Goal: Task Accomplishment & Management: Manage account settings

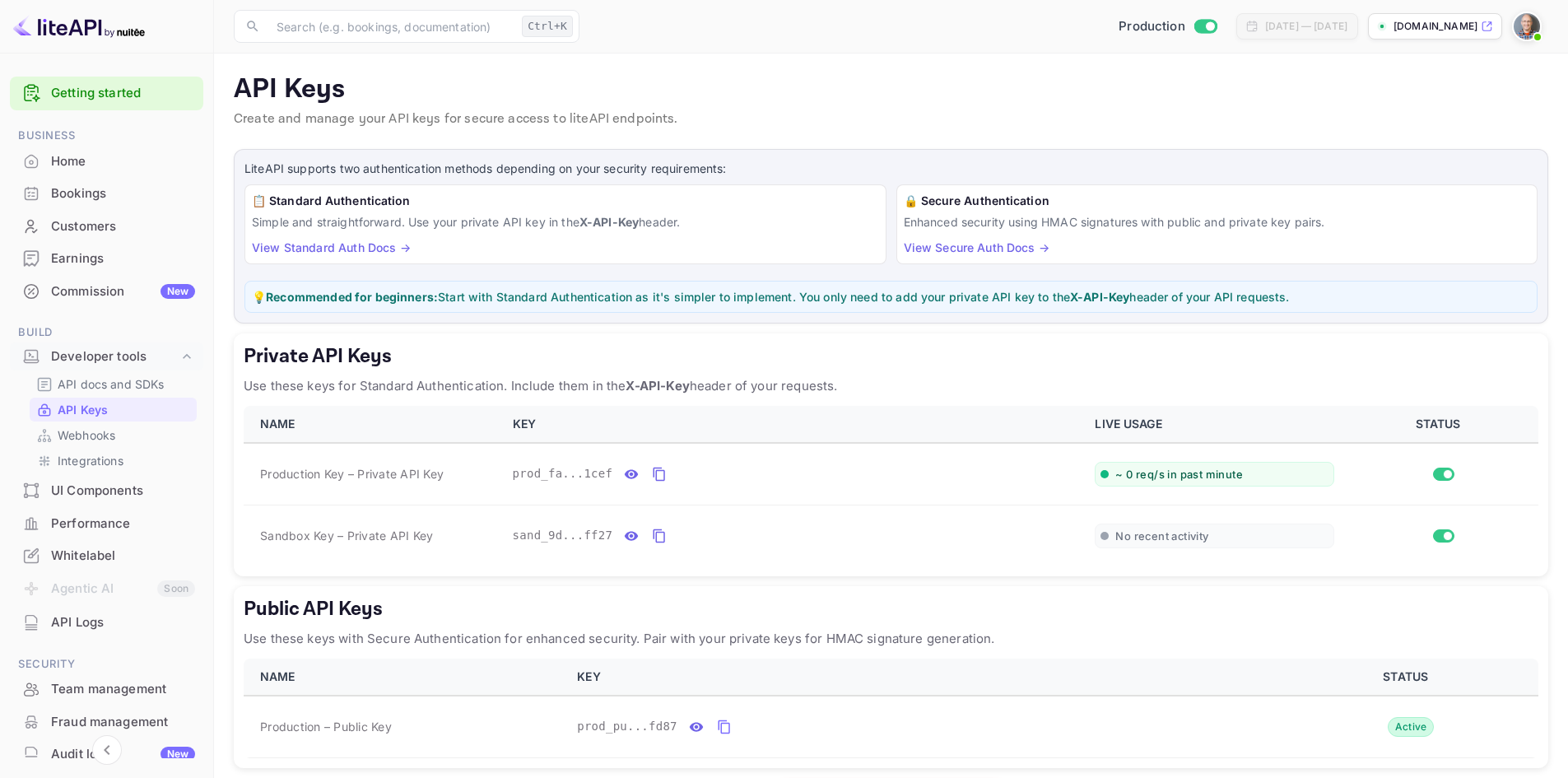
click at [89, 256] on div "Earnings" at bounding box center [123, 259] width 144 height 19
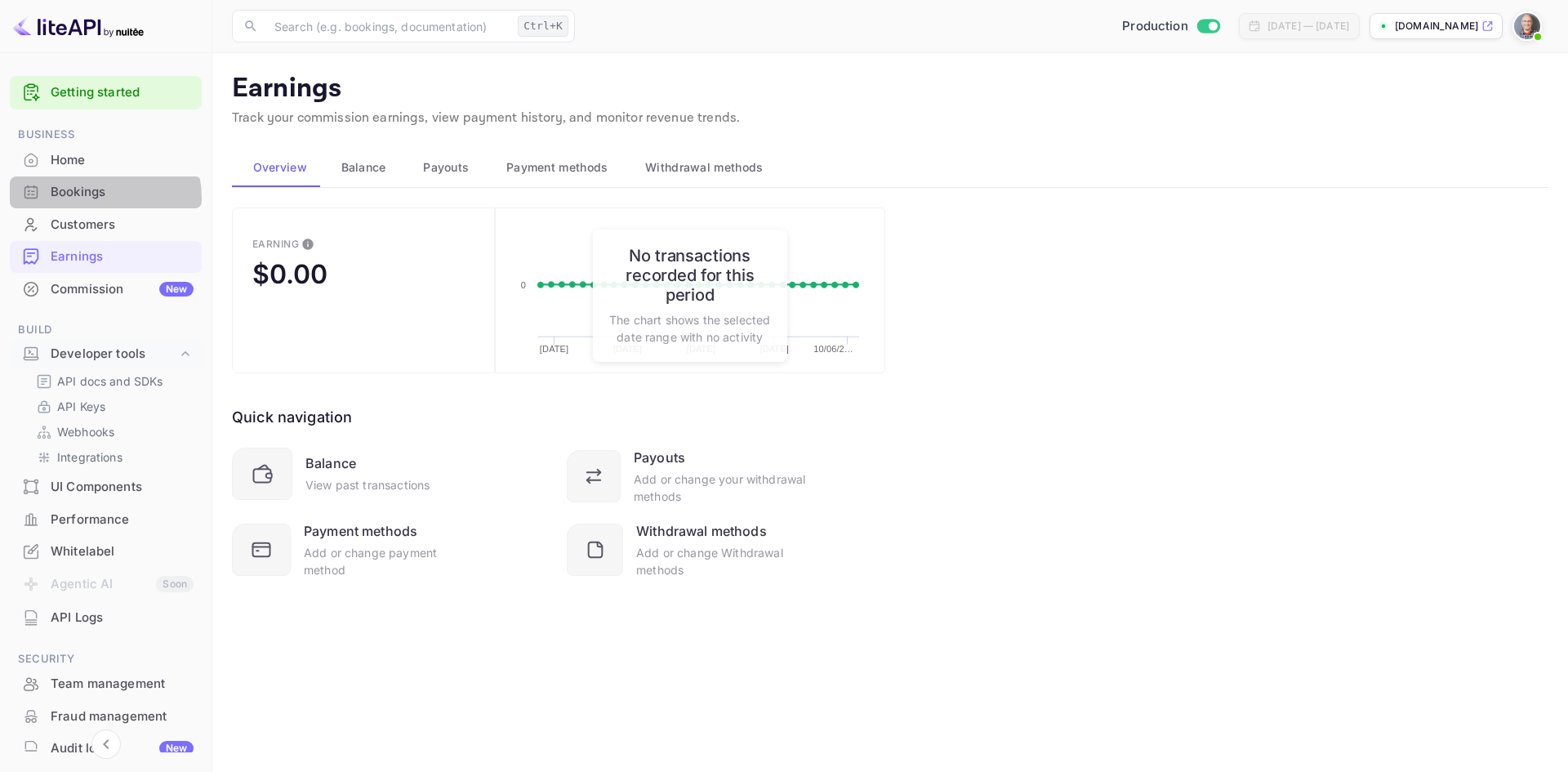
click at [88, 196] on div "Bookings" at bounding box center [122, 192] width 143 height 19
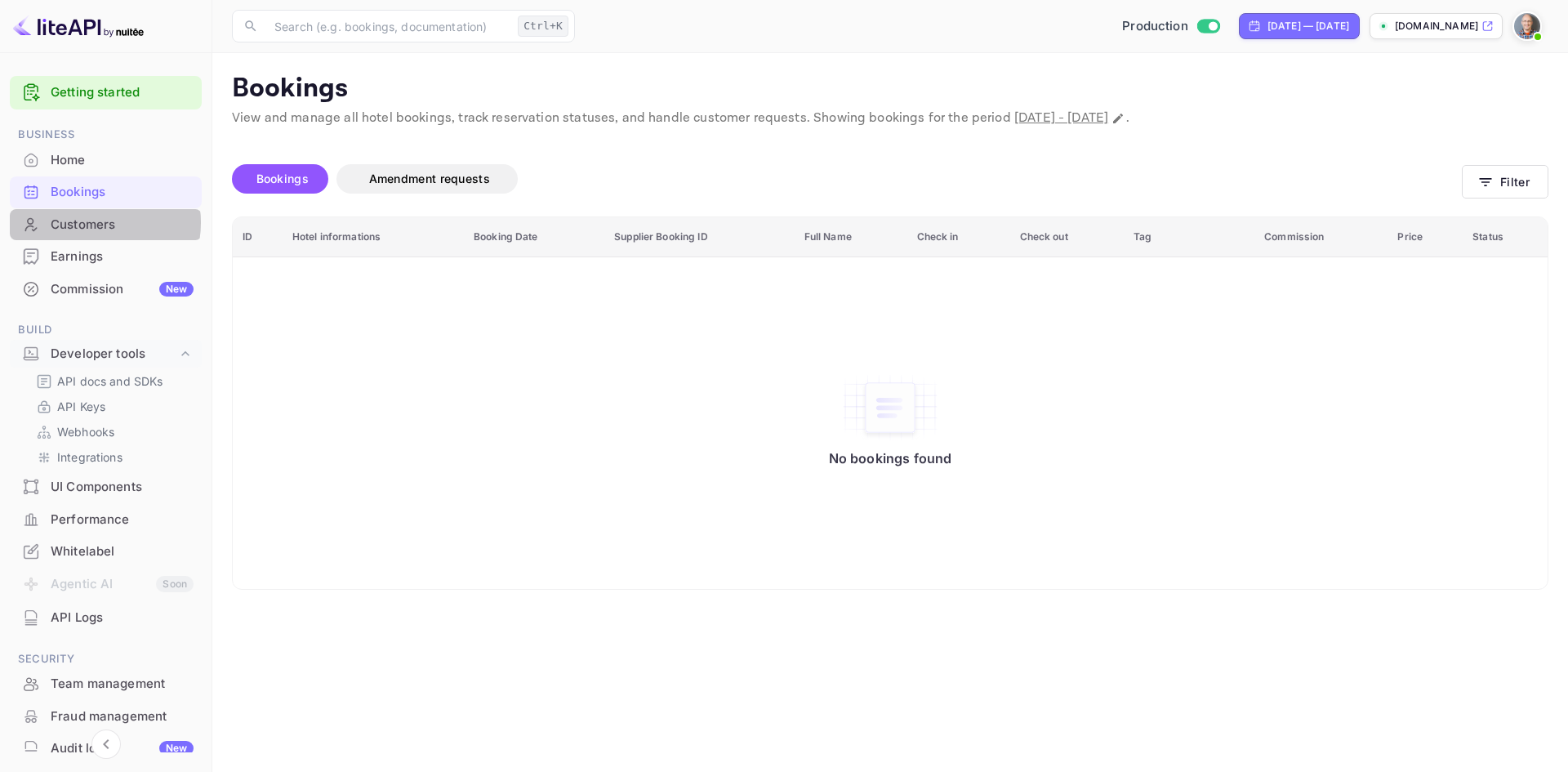
click at [86, 222] on div "Customers" at bounding box center [122, 225] width 143 height 19
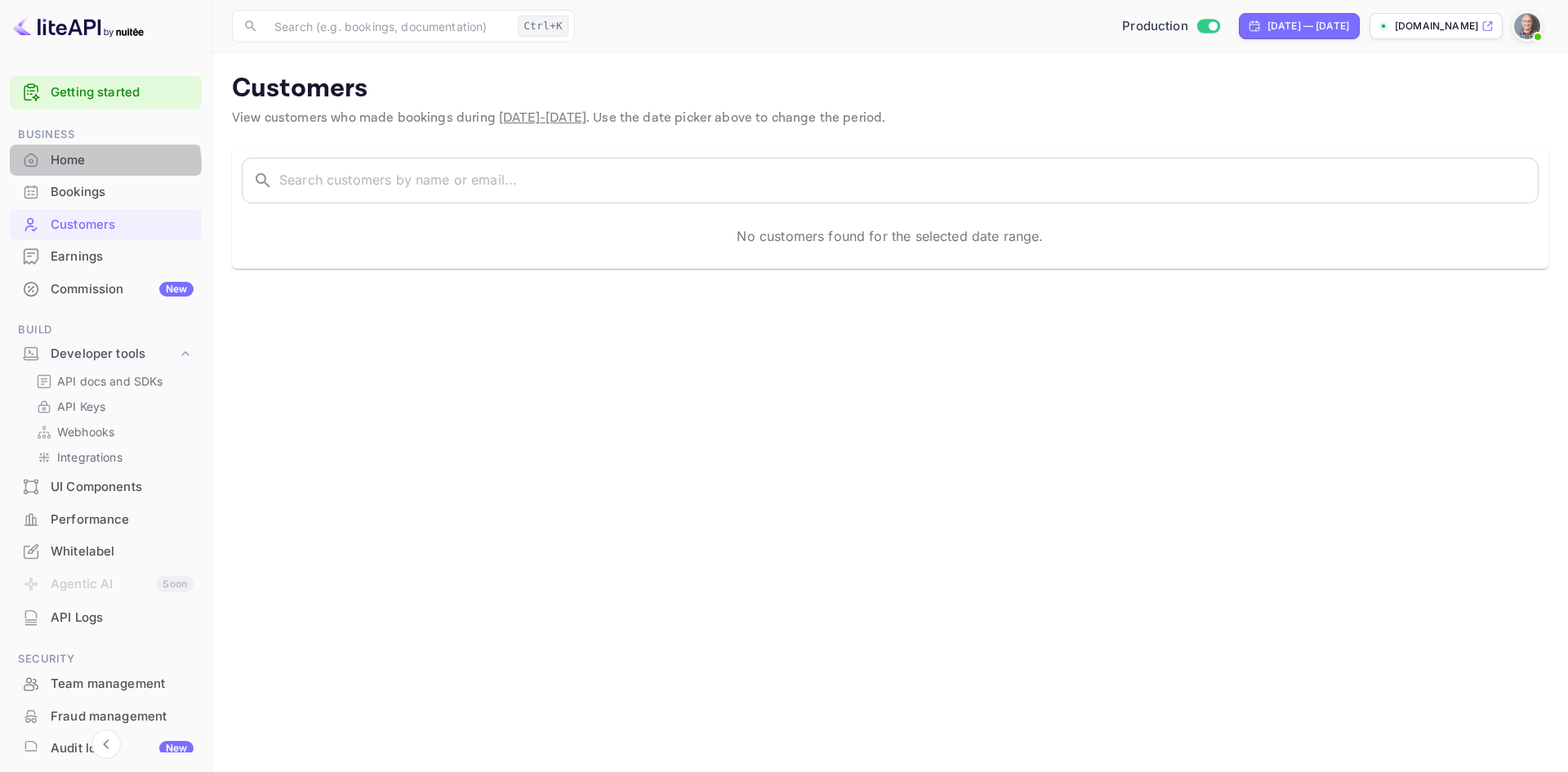
click at [84, 167] on div "Home" at bounding box center [122, 160] width 143 height 19
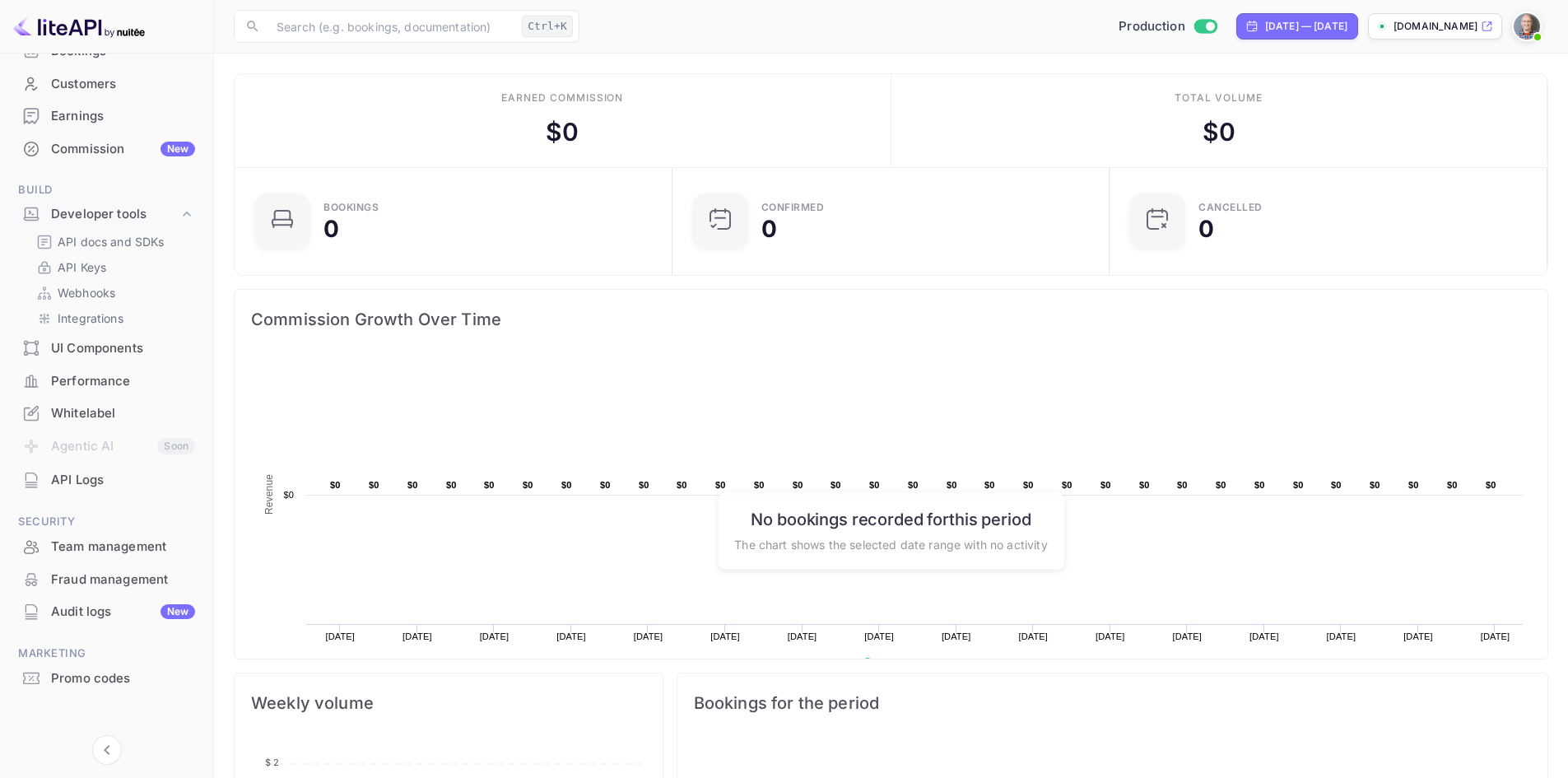
scroll to position [151, 0]
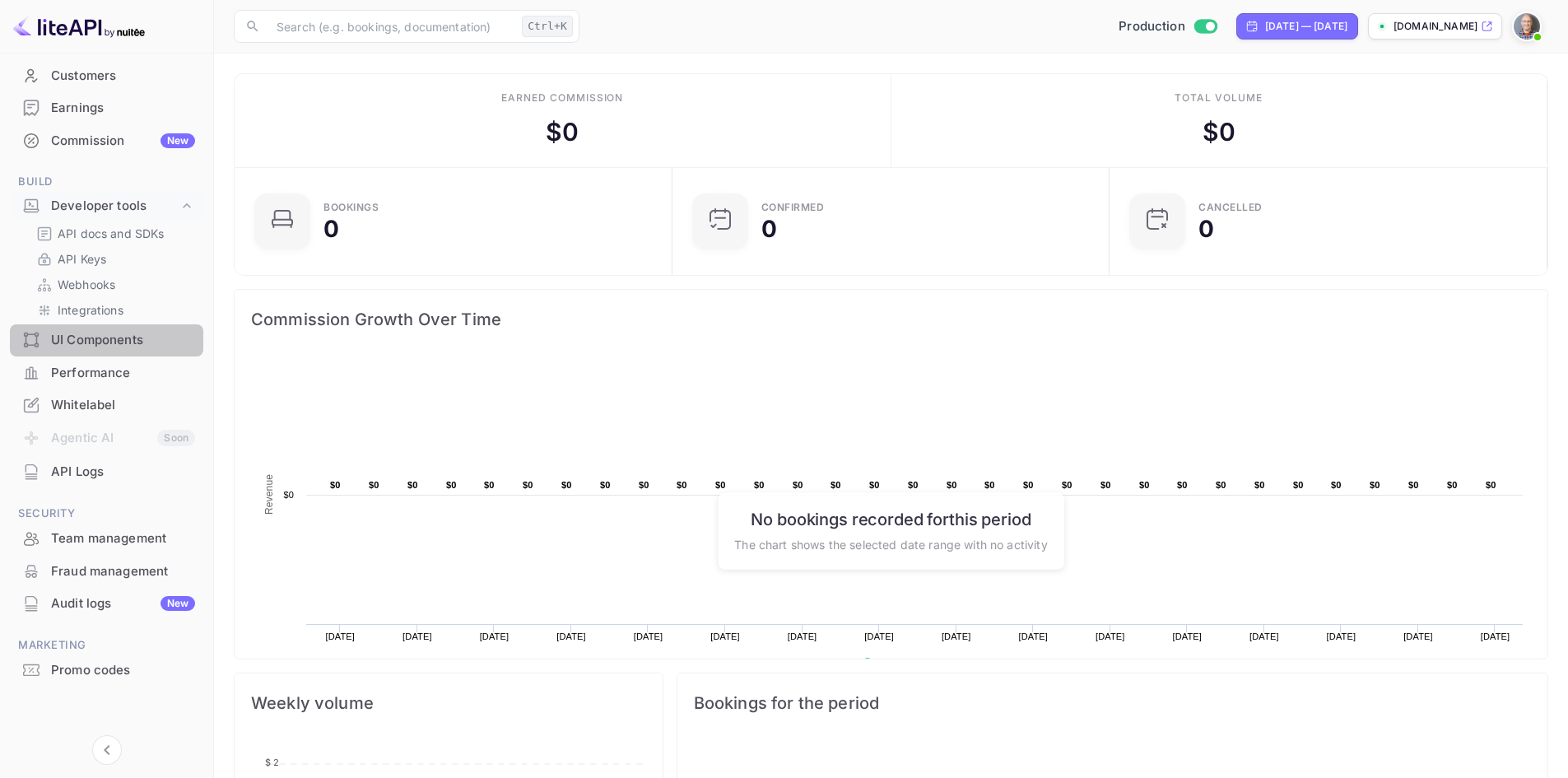
click at [112, 338] on div "UI Components" at bounding box center [123, 341] width 144 height 19
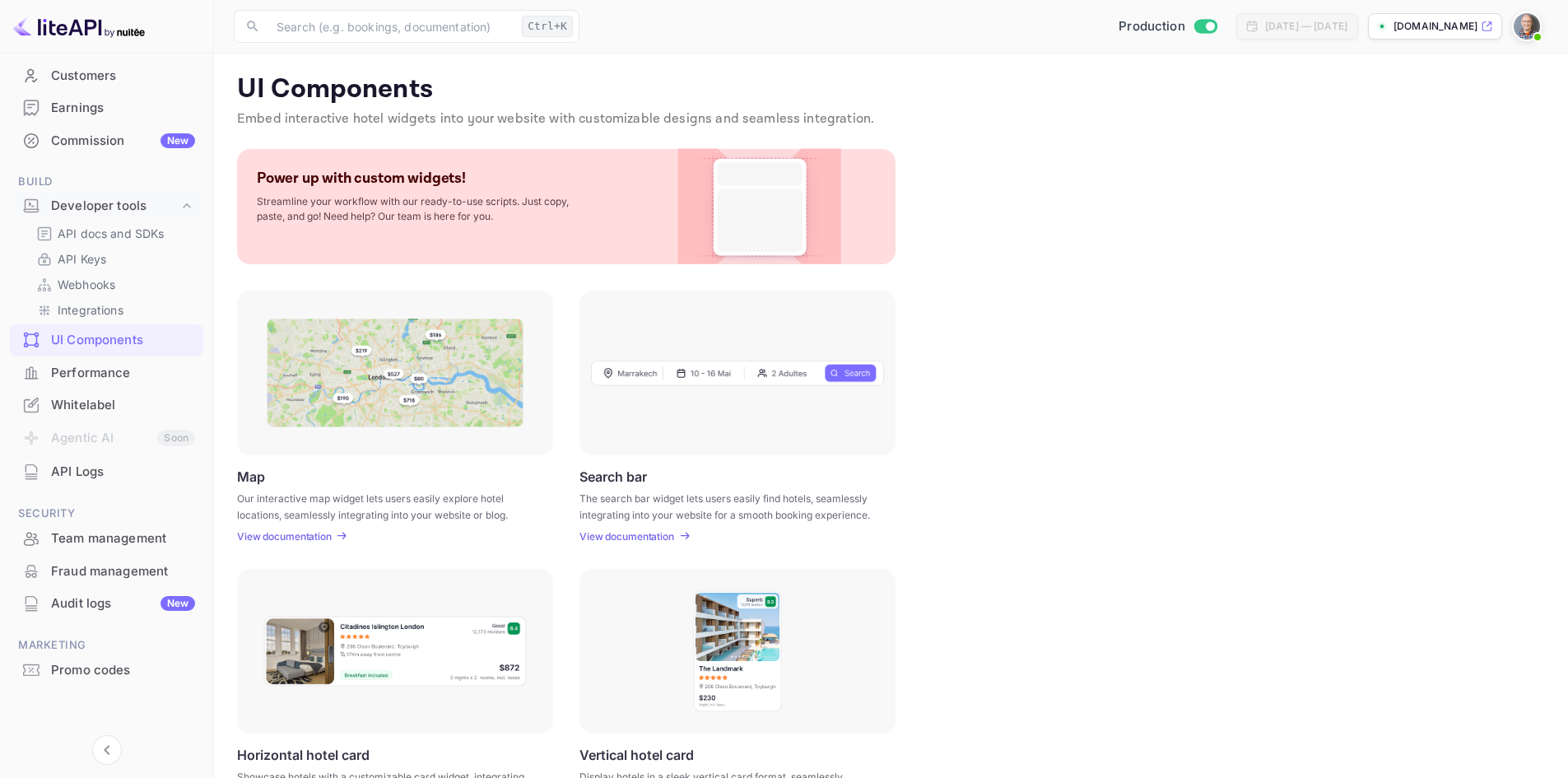
click at [312, 535] on p "View documentation" at bounding box center [284, 536] width 94 height 12
click at [1529, 29] on img at bounding box center [1527, 26] width 26 height 26
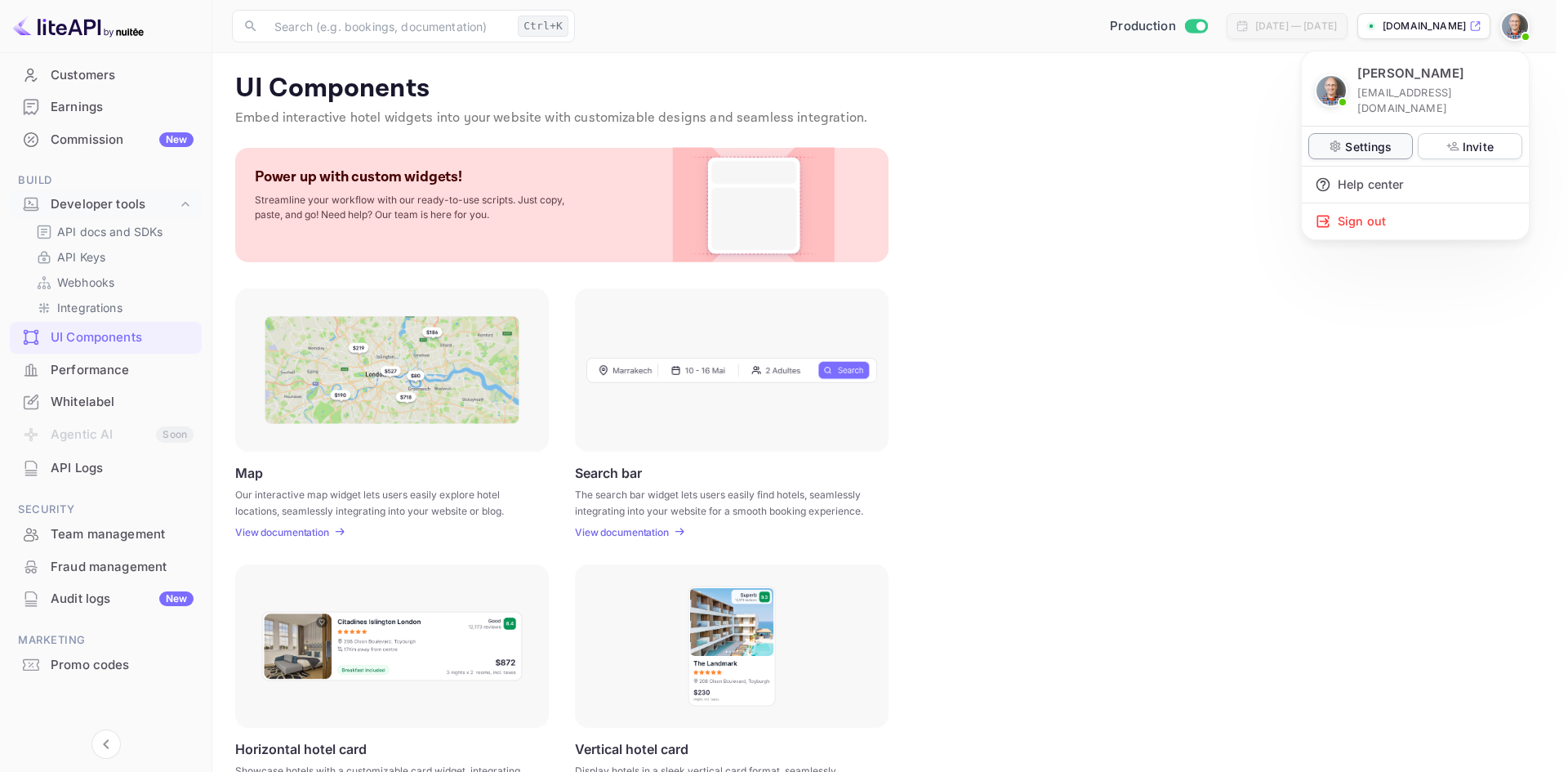
click at [1368, 138] on p "Settings" at bounding box center [1368, 146] width 47 height 17
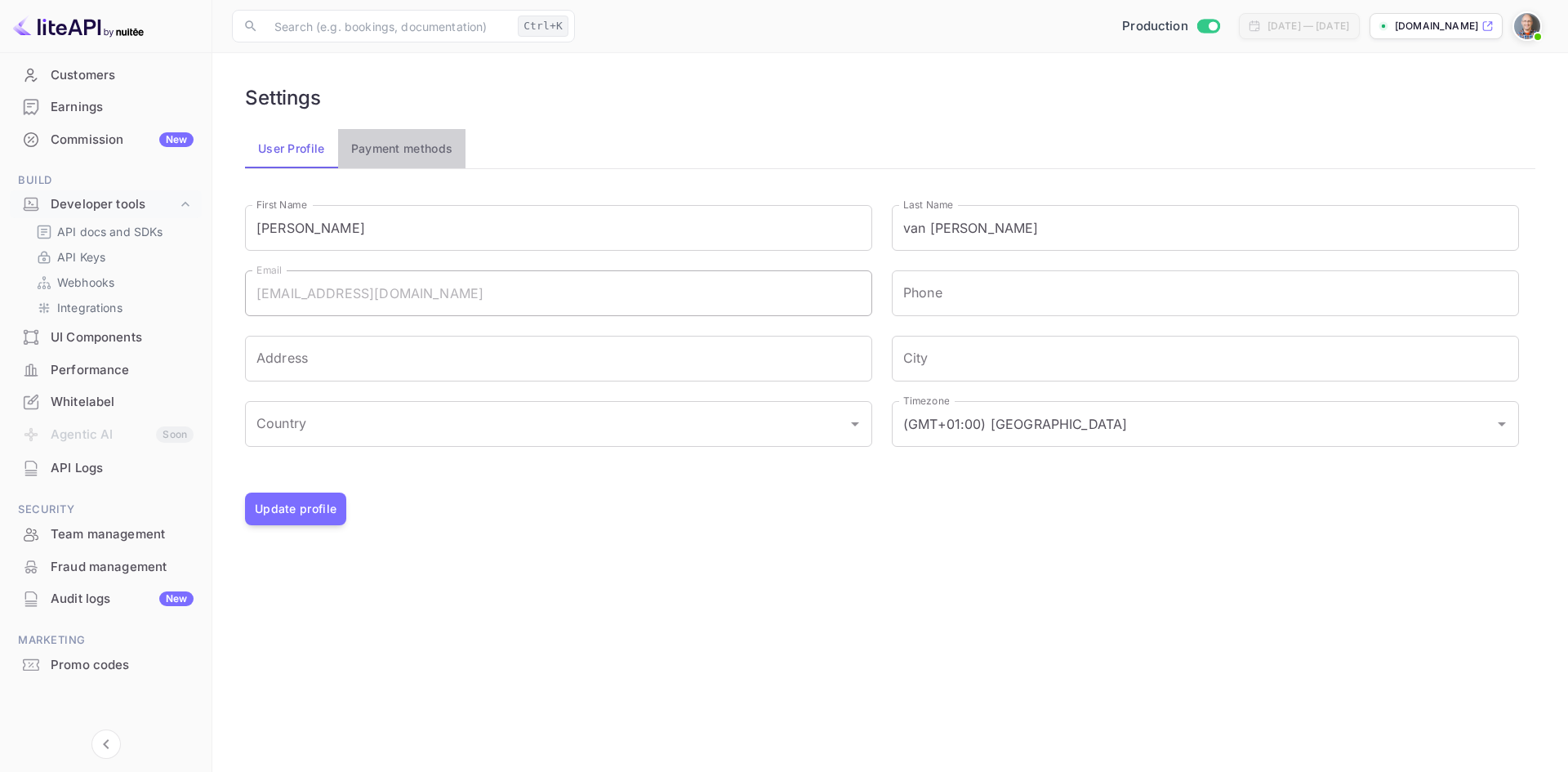
click at [383, 147] on button "Payment methods" at bounding box center [402, 149] width 128 height 39
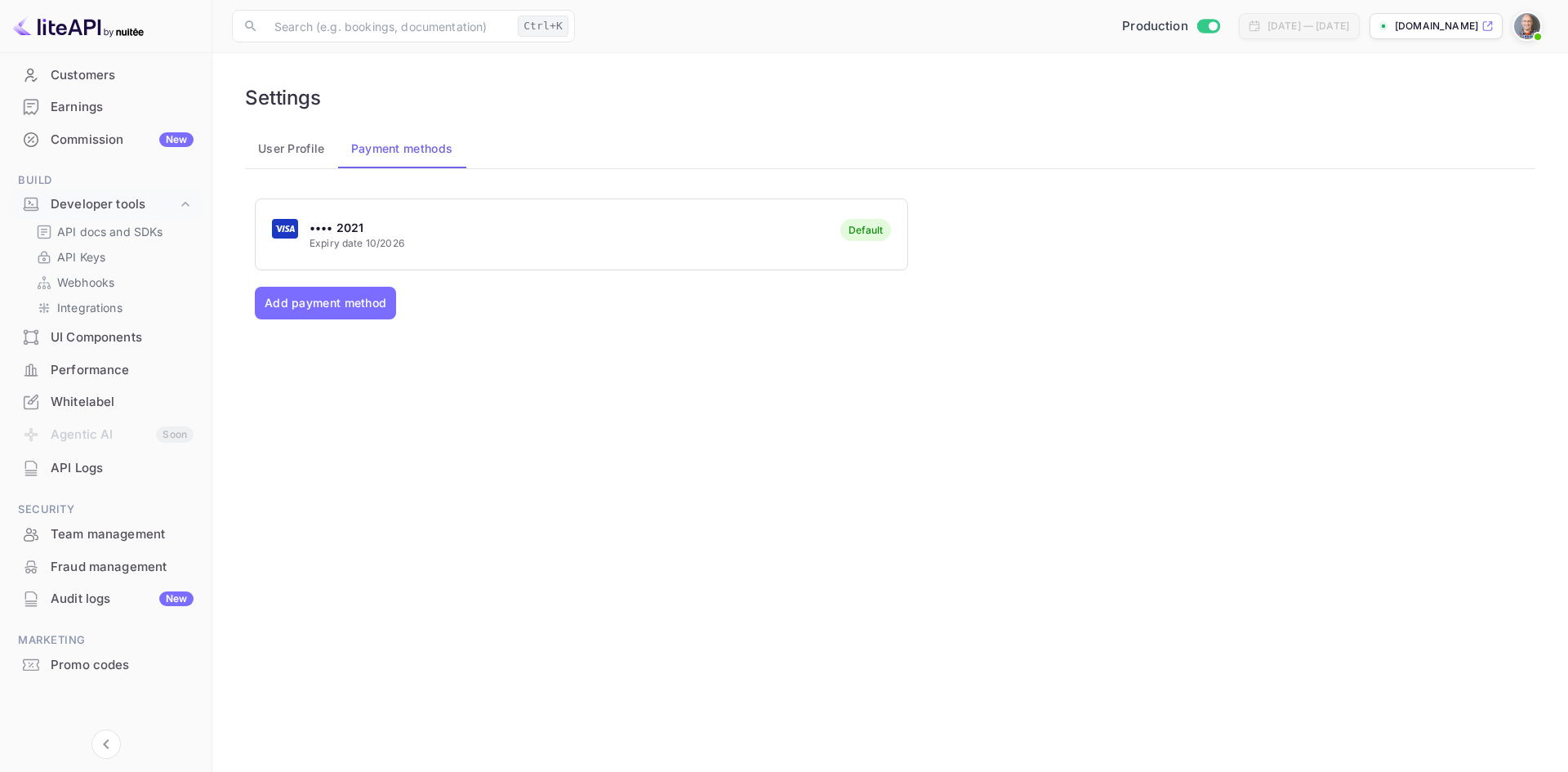
click at [293, 144] on button "User Profile" at bounding box center [291, 149] width 93 height 39
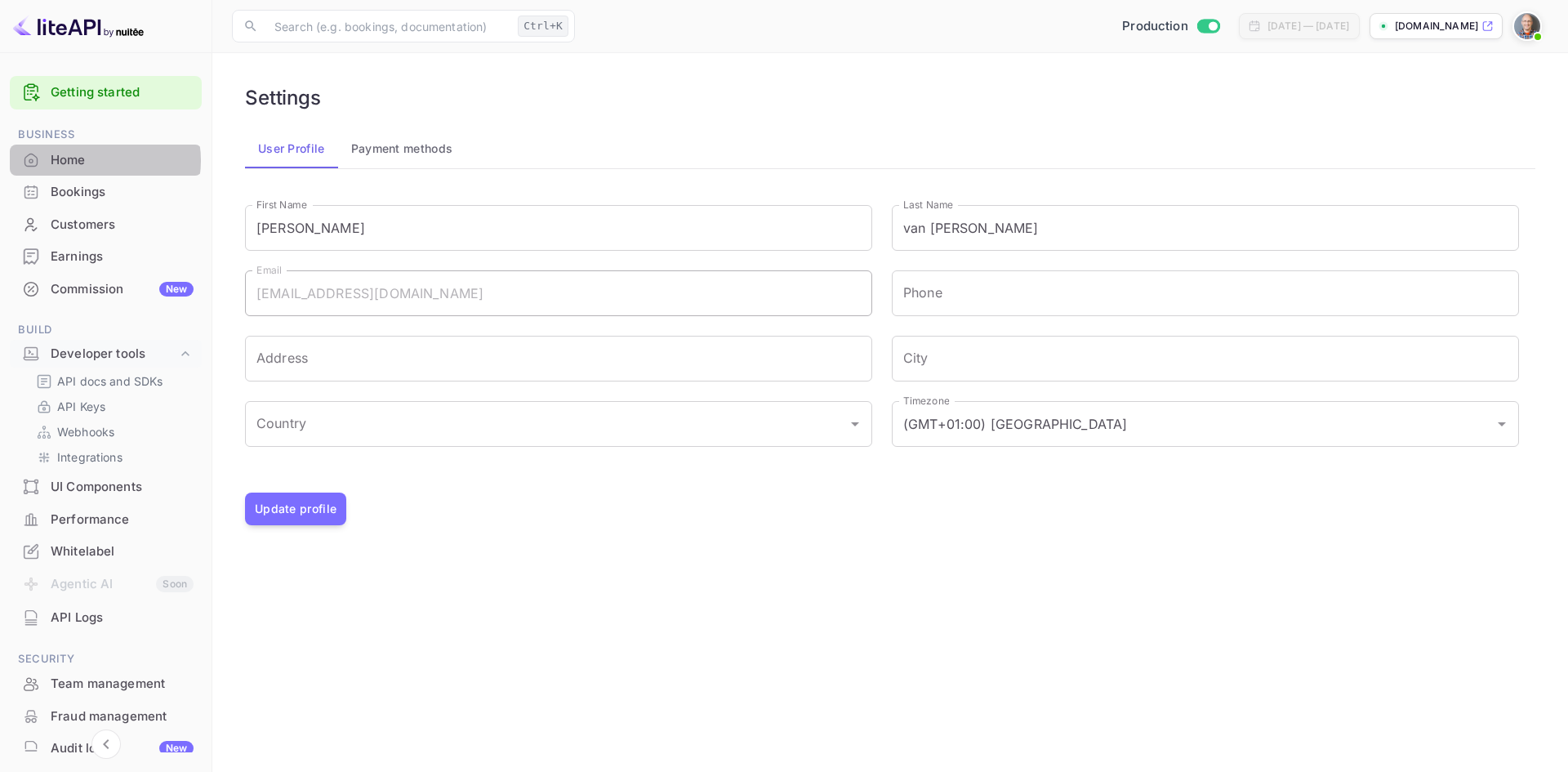
click at [93, 160] on div "Home" at bounding box center [122, 160] width 143 height 19
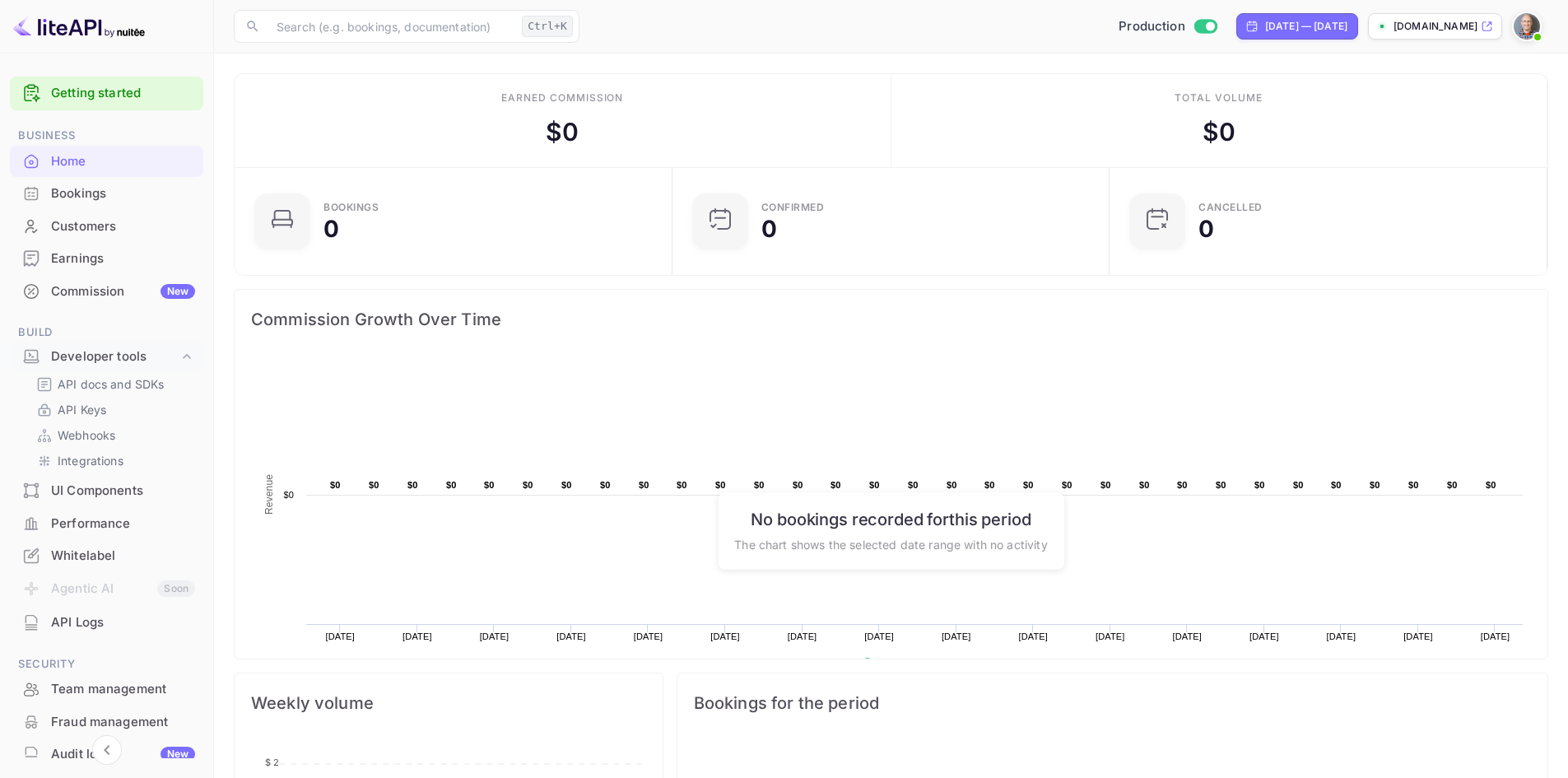
click at [72, 290] on div "Commission New" at bounding box center [123, 292] width 144 height 19
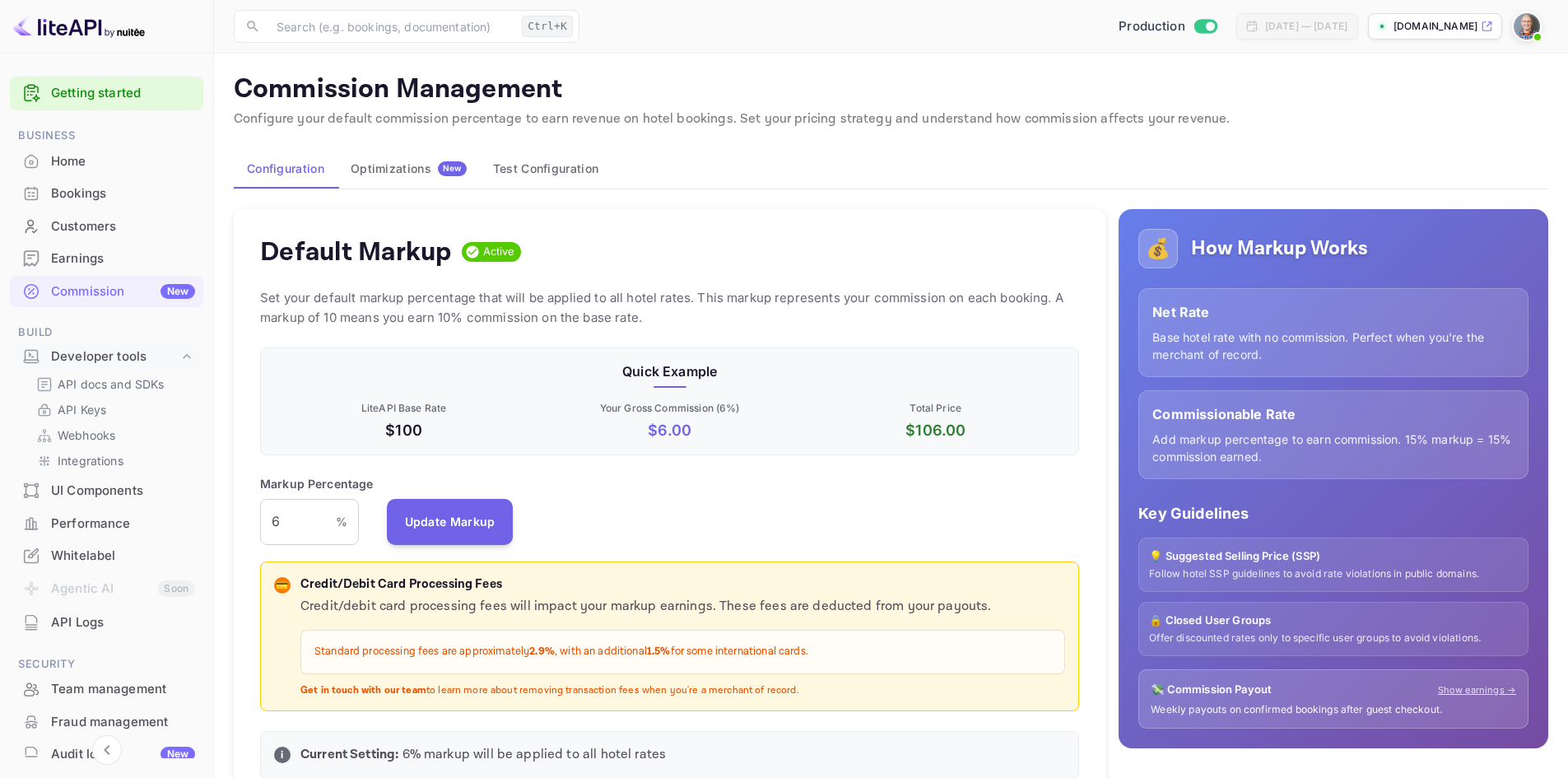
scroll to position [279, 807]
click at [278, 517] on input "6" at bounding box center [298, 521] width 76 height 46
drag, startPoint x: 278, startPoint y: 517, endPoint x: 255, endPoint y: 516, distance: 23.0
click at [255, 516] on div "Default Markup Active Set your default markup percentage that will be applied t…" at bounding box center [669, 502] width 871 height 587
type input "10"
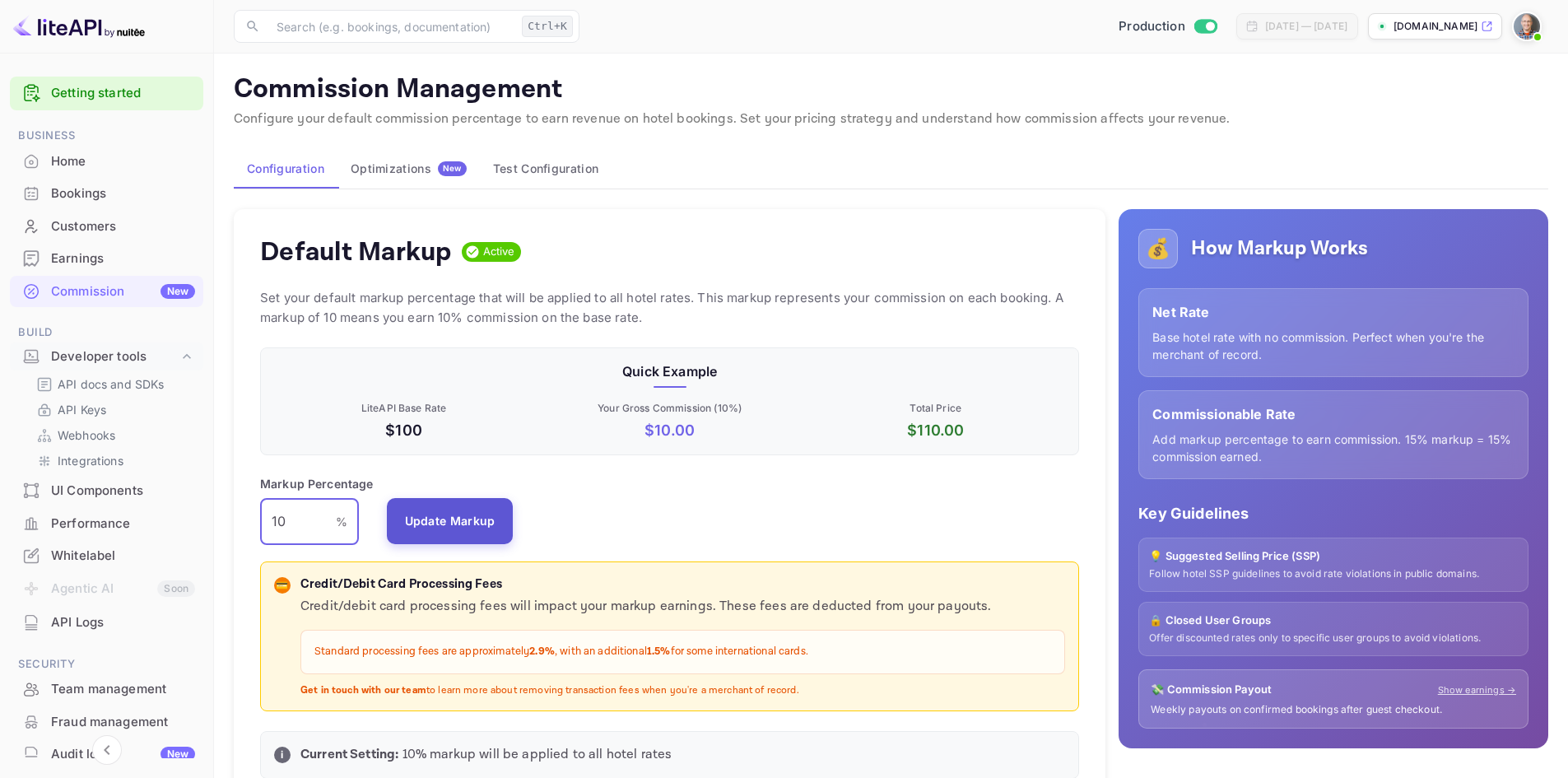
click at [484, 531] on button "Update Markup" at bounding box center [450, 521] width 126 height 46
click at [398, 171] on div "Optimizations New" at bounding box center [408, 169] width 116 height 15
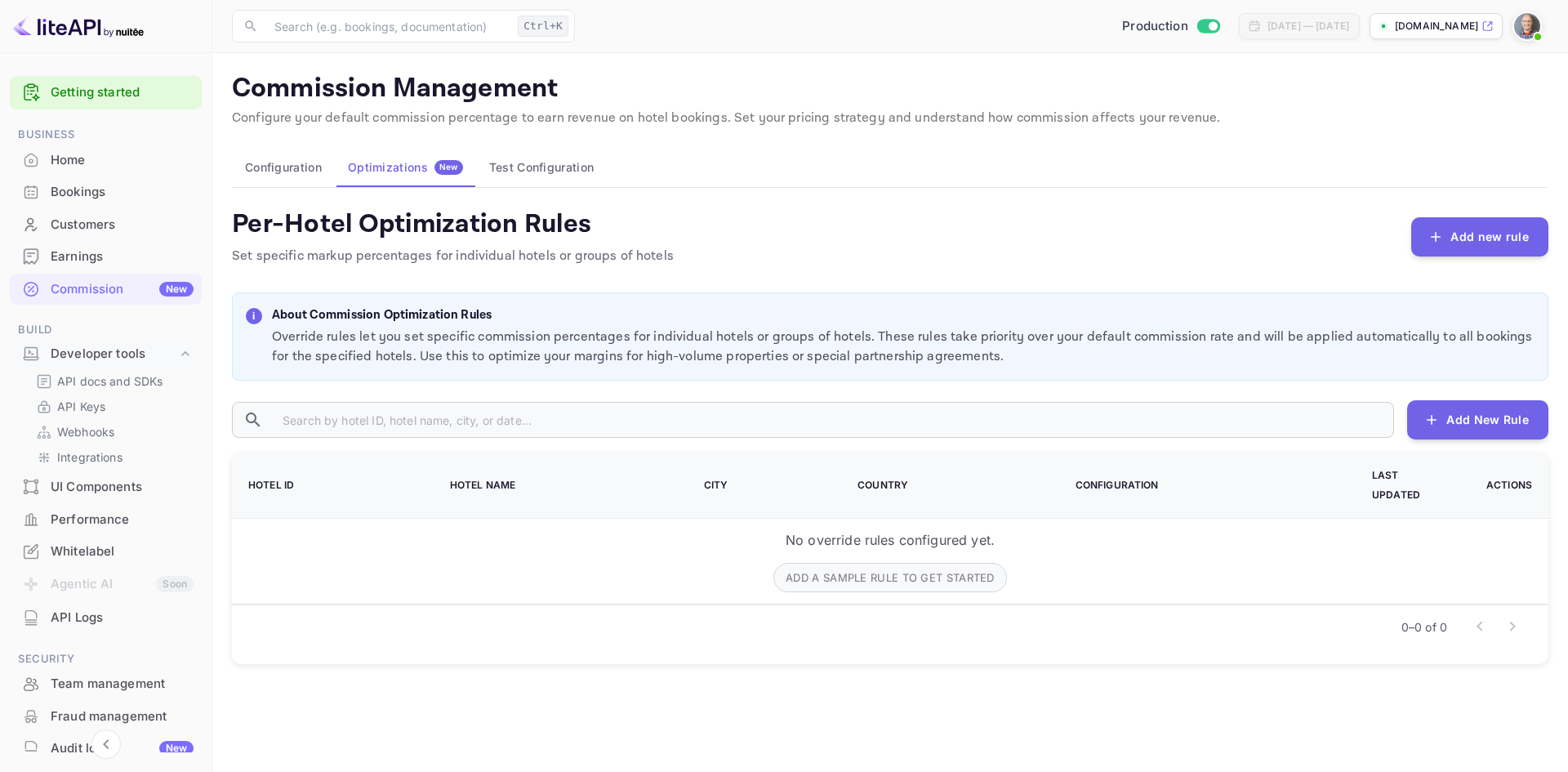
click at [533, 172] on button "Test Configuration" at bounding box center [541, 168] width 131 height 39
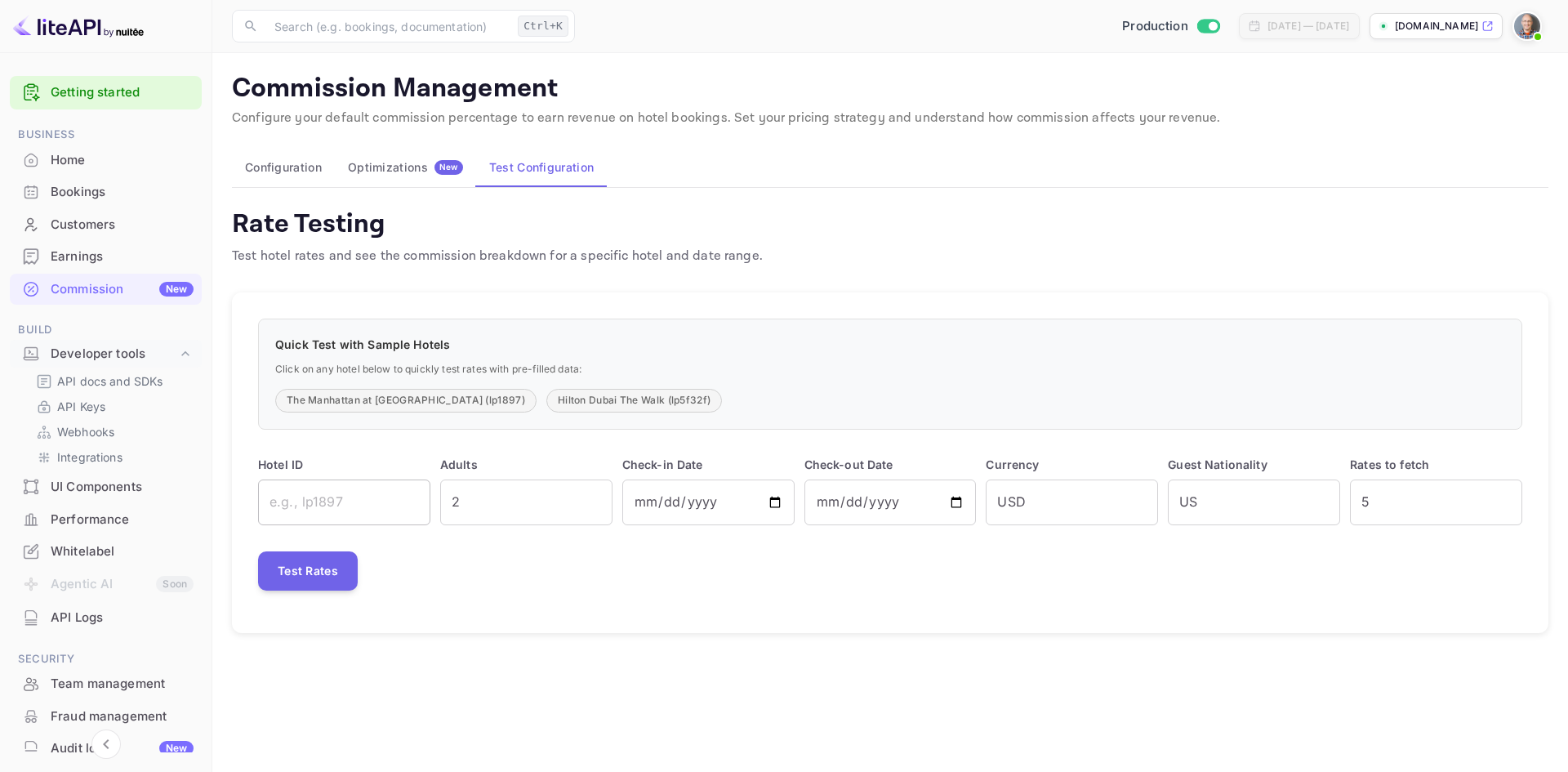
click at [311, 498] on input "text" at bounding box center [345, 502] width 172 height 46
type input "lp19e55"
click at [780, 503] on input "[DATE]" at bounding box center [708, 502] width 172 height 46
type input "[DATE]"
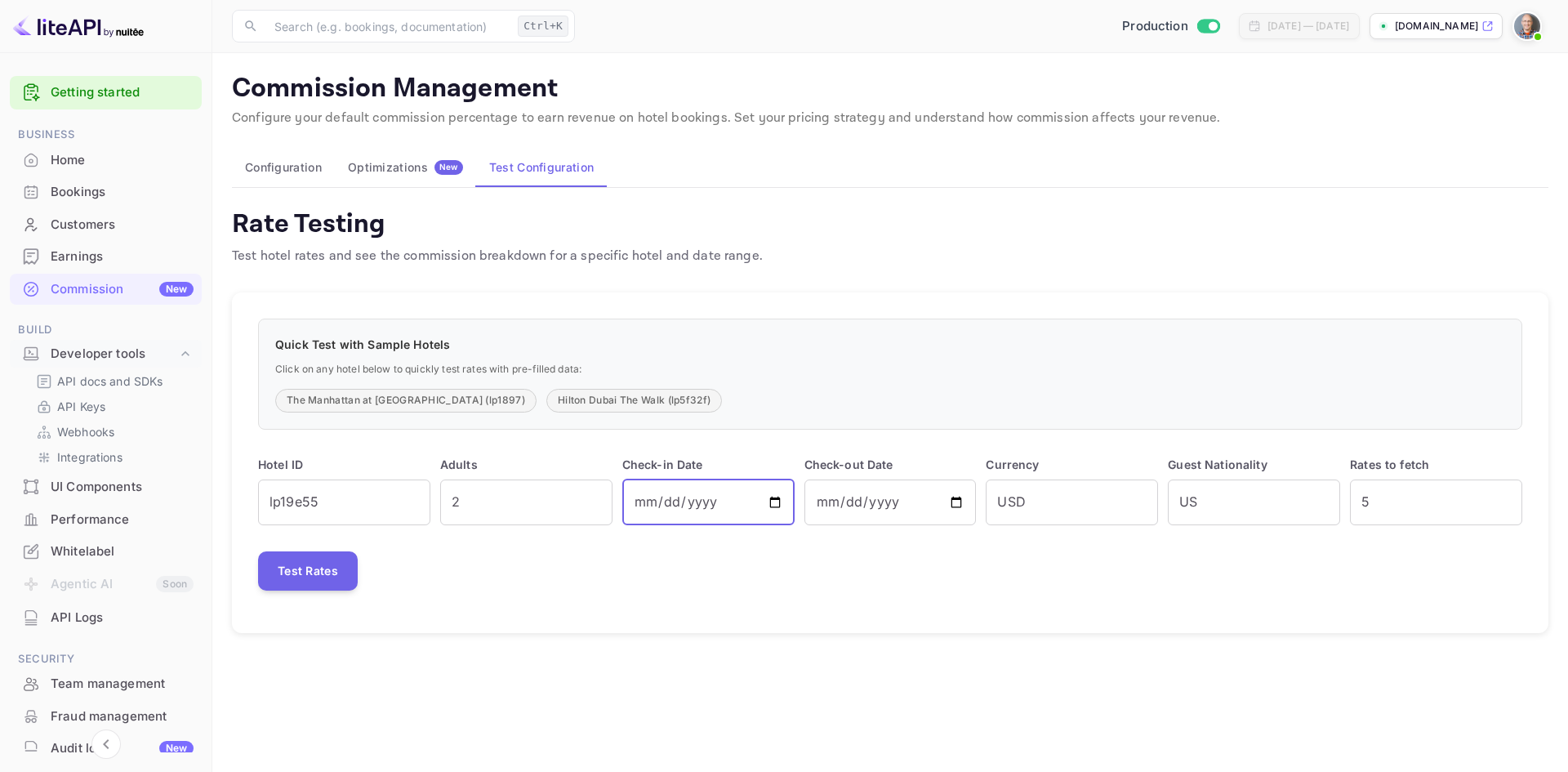
click at [777, 500] on input "[DATE]" at bounding box center [708, 502] width 172 height 46
type input "[DATE]"
click at [961, 501] on input "[DATE]" at bounding box center [891, 502] width 172 height 46
type input "[DATE]"
click at [329, 570] on button "Test Rates" at bounding box center [308, 572] width 99 height 39
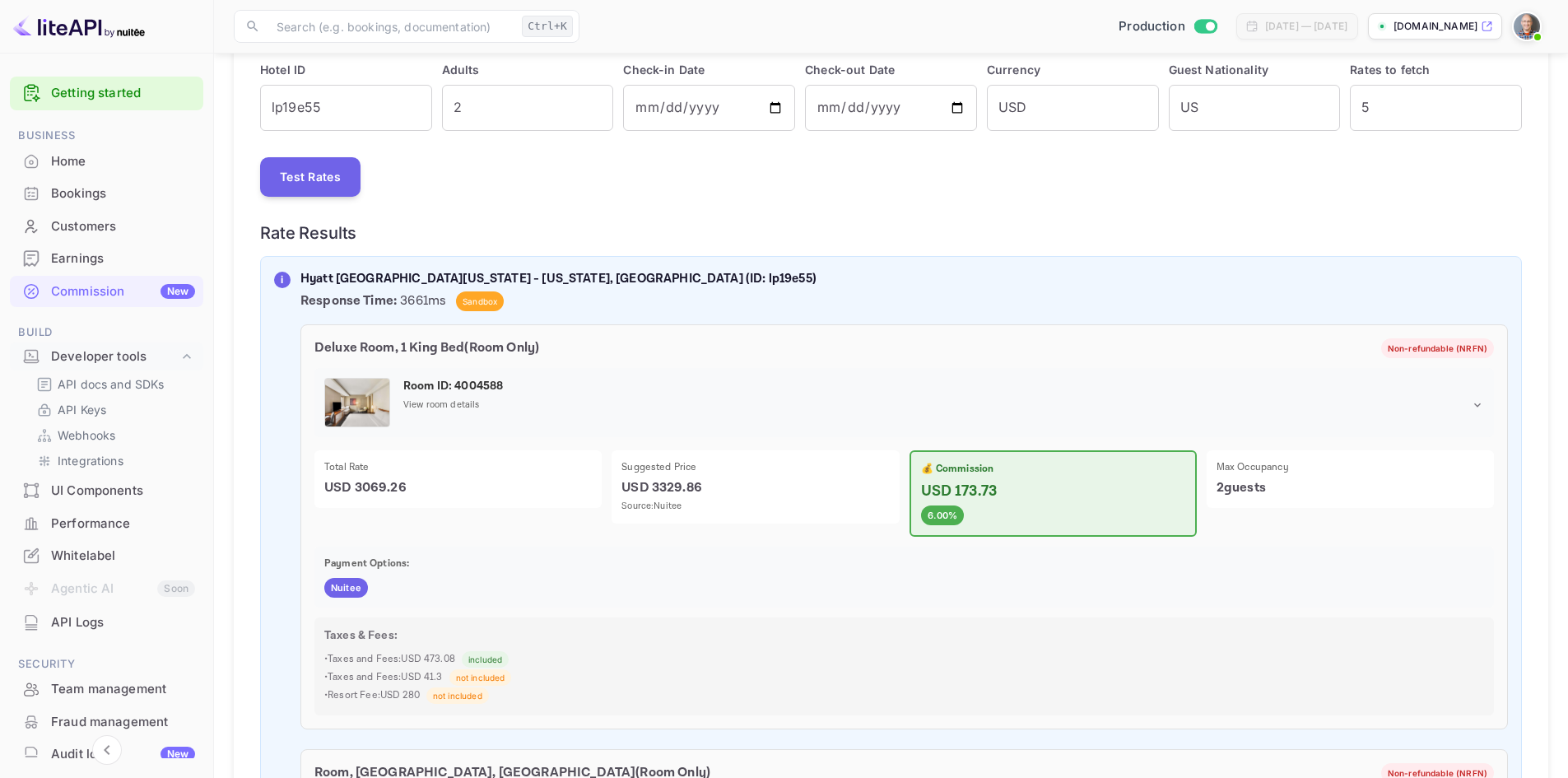
scroll to position [247, 0]
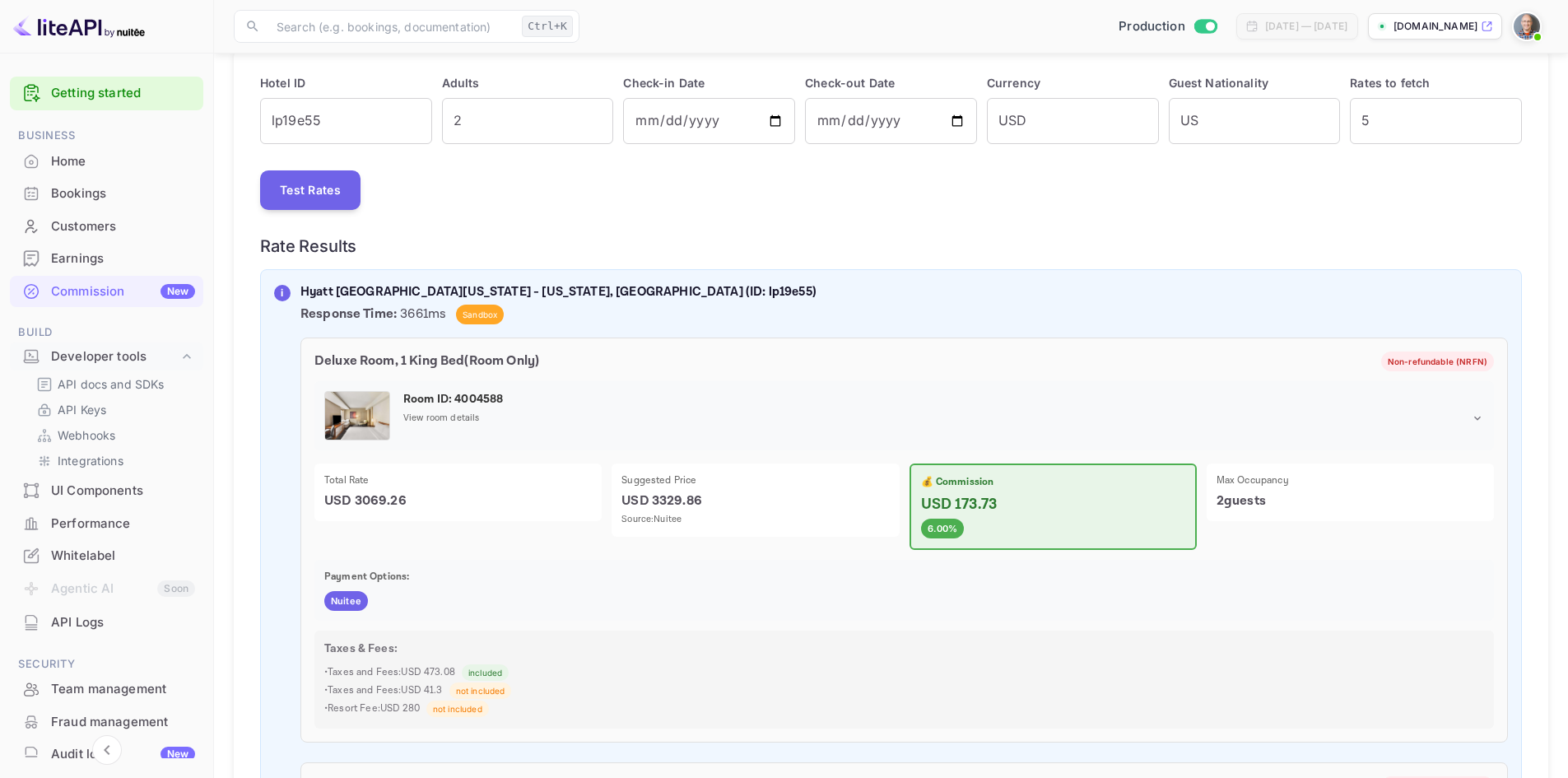
click at [427, 418] on p "View room details" at bounding box center [441, 418] width 76 height 14
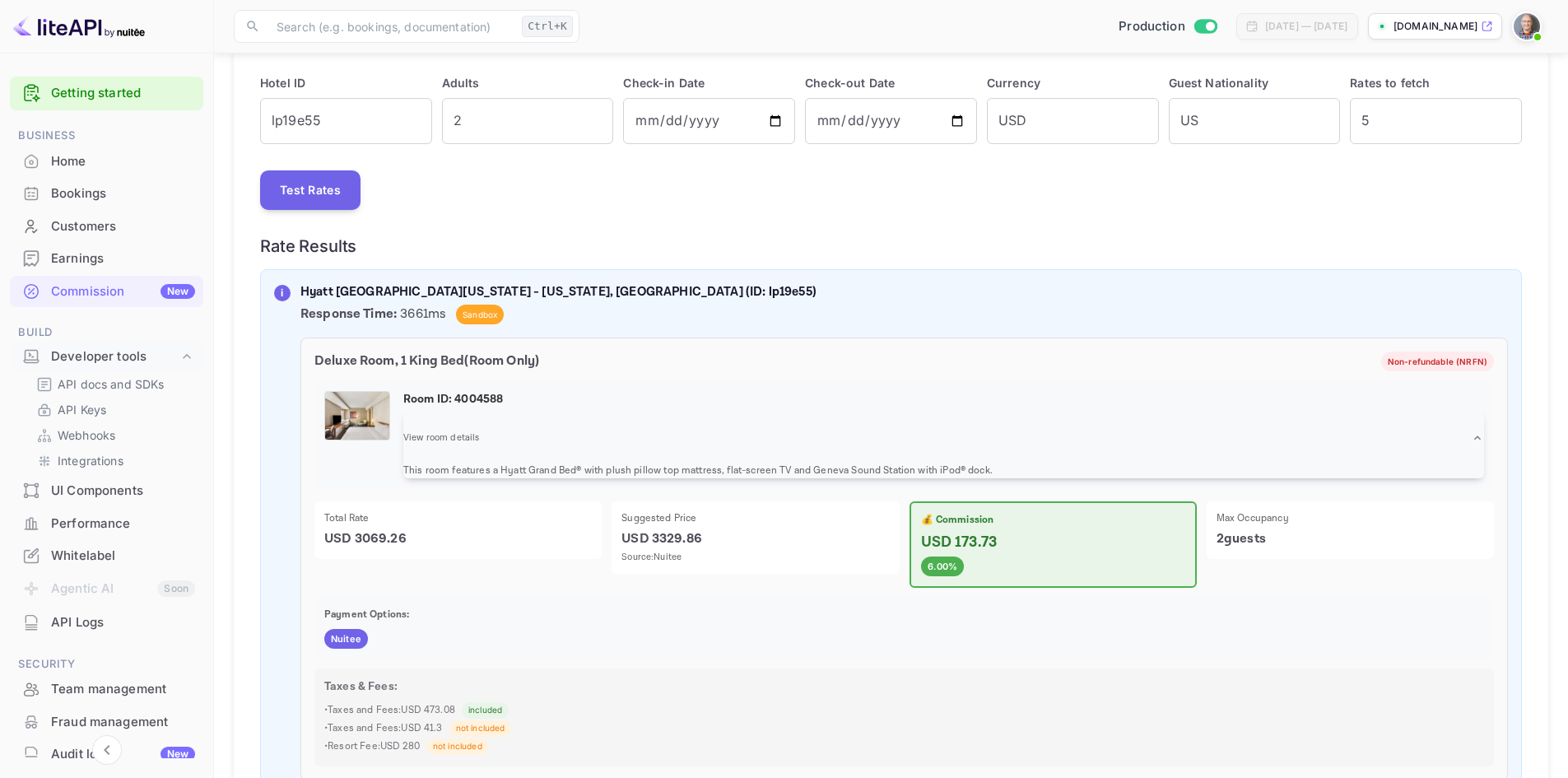
click at [363, 417] on img at bounding box center [357, 415] width 64 height 48
click at [442, 434] on p "View room details" at bounding box center [441, 438] width 76 height 14
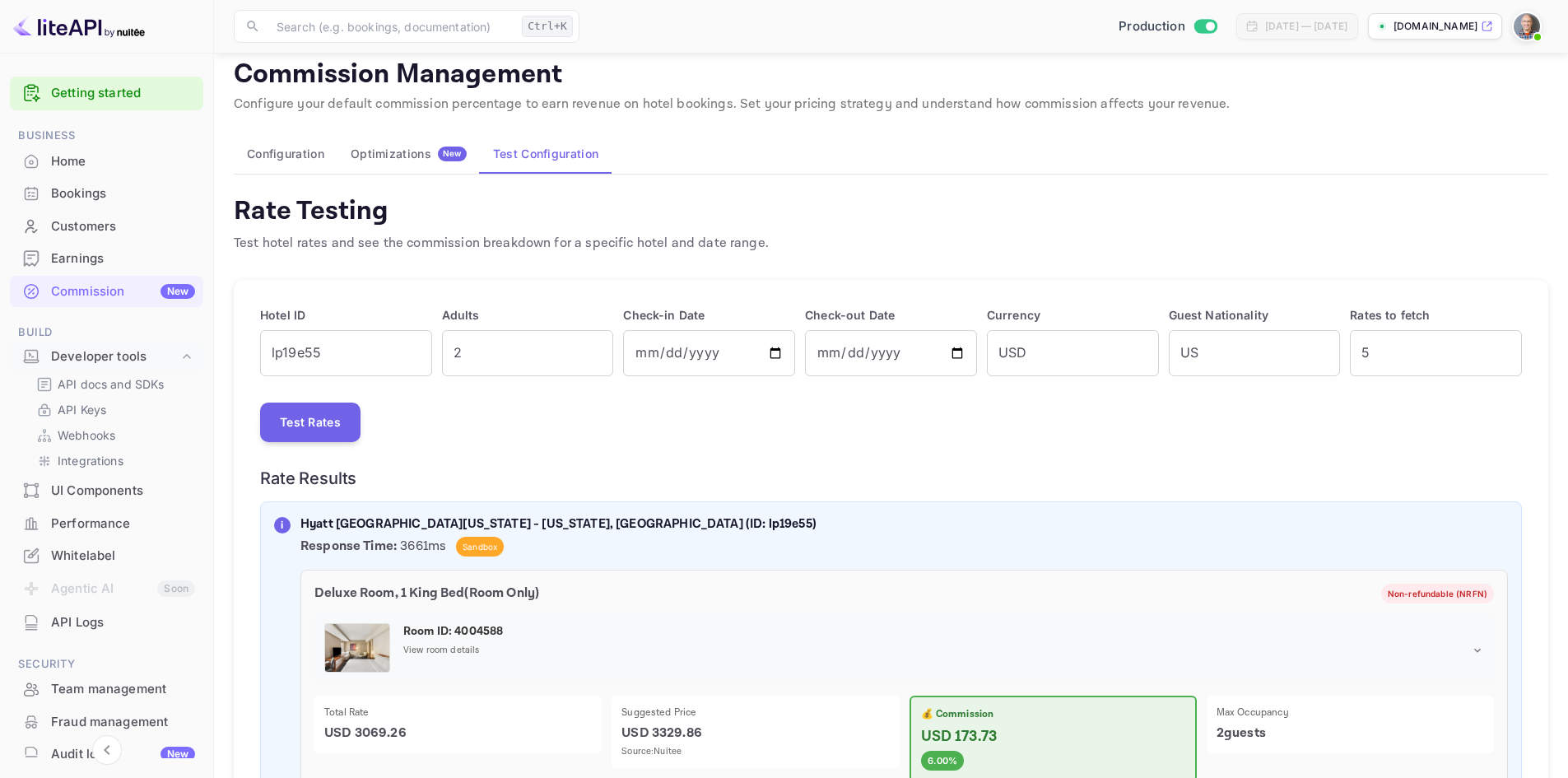
scroll to position [0, 0]
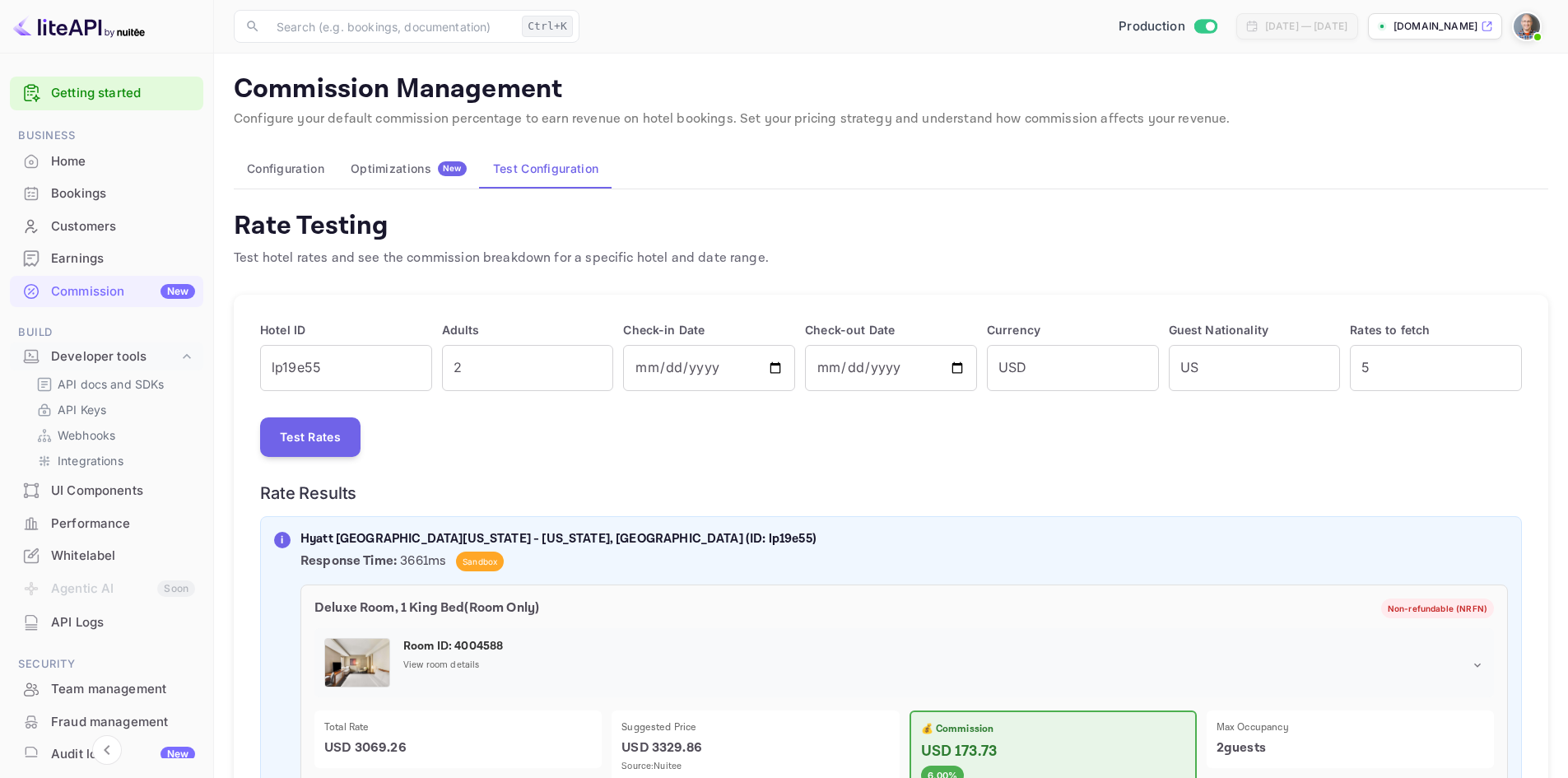
click at [298, 162] on button "Configuration" at bounding box center [286, 169] width 104 height 40
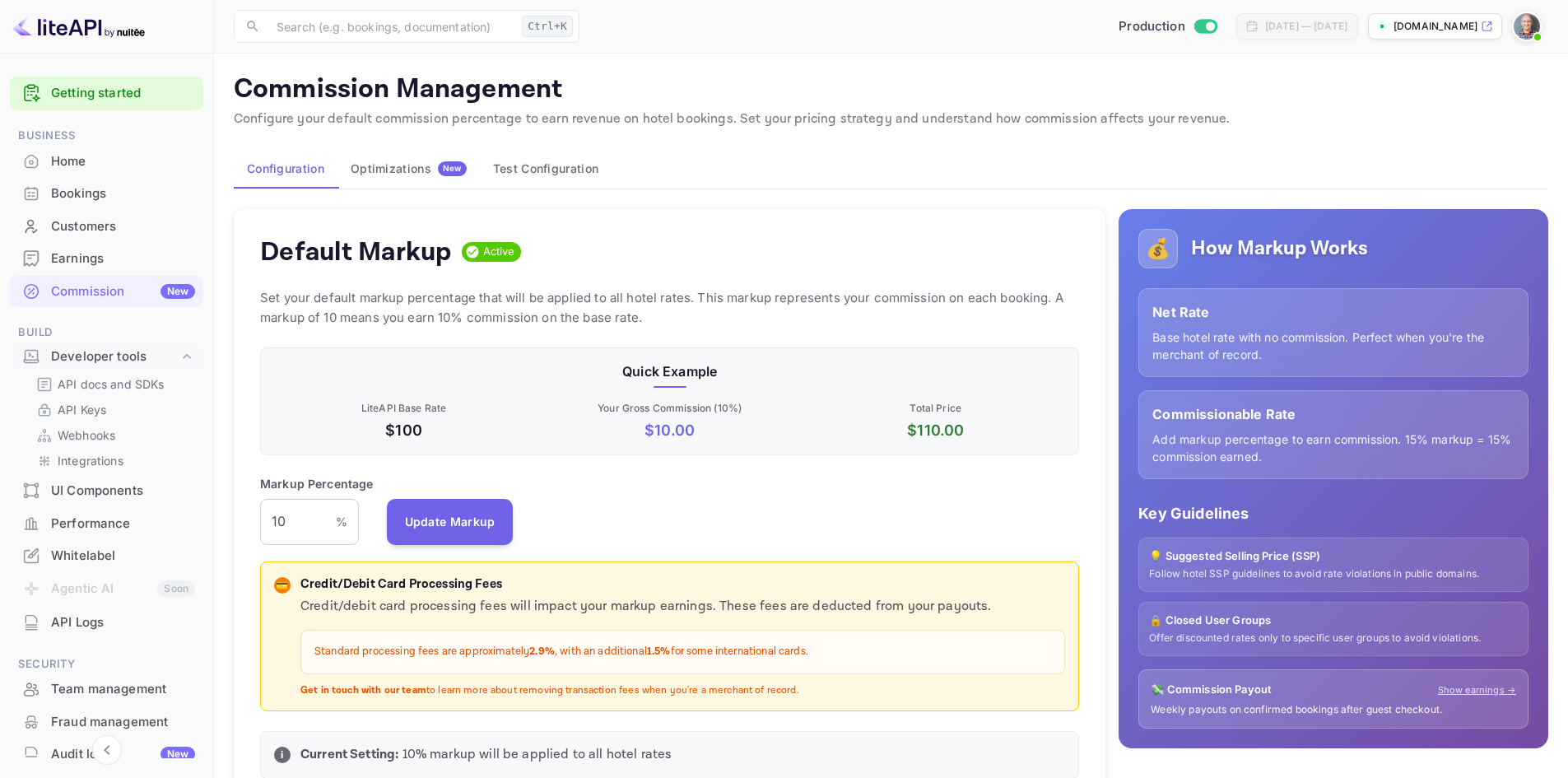
scroll to position [279, 807]
drag, startPoint x: 293, startPoint y: 516, endPoint x: 261, endPoint y: 515, distance: 32.0
click at [261, 515] on input "10" at bounding box center [298, 521] width 76 height 46
type input "6"
click at [444, 520] on button "Update Markup" at bounding box center [450, 521] width 126 height 46
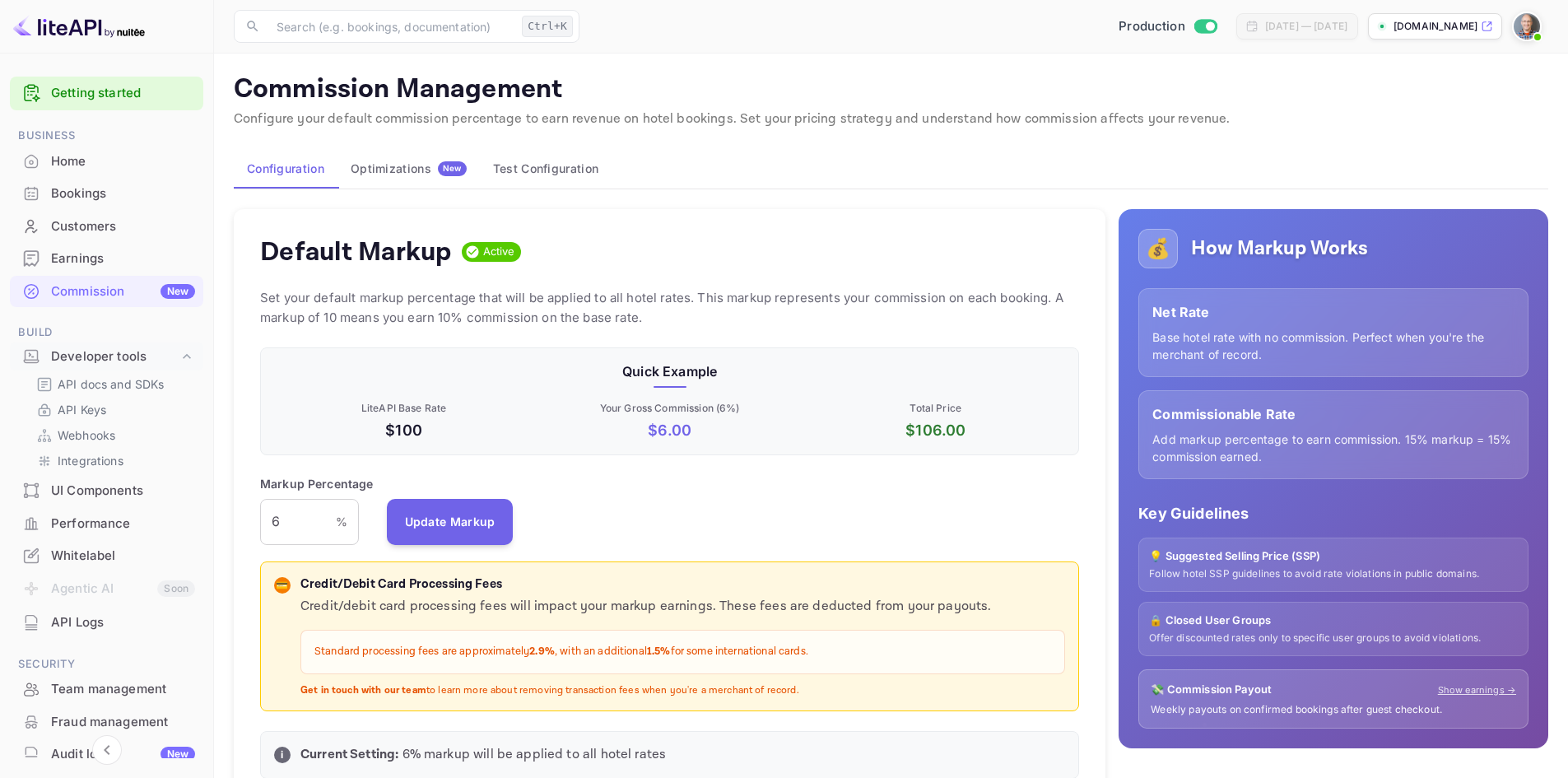
click at [403, 165] on div "Optimizations New" at bounding box center [408, 169] width 116 height 15
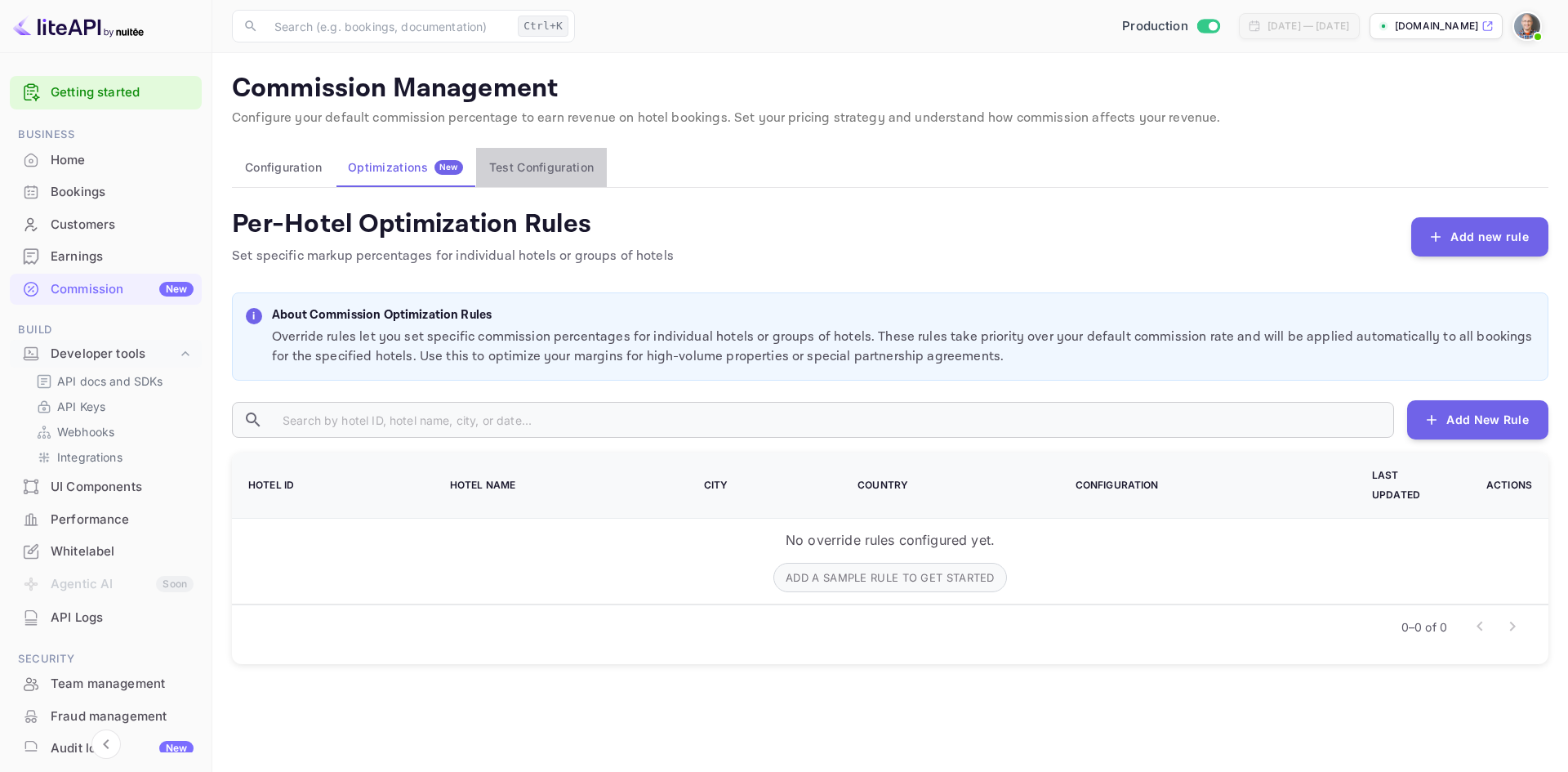
click at [554, 173] on button "Test Configuration" at bounding box center [541, 168] width 131 height 39
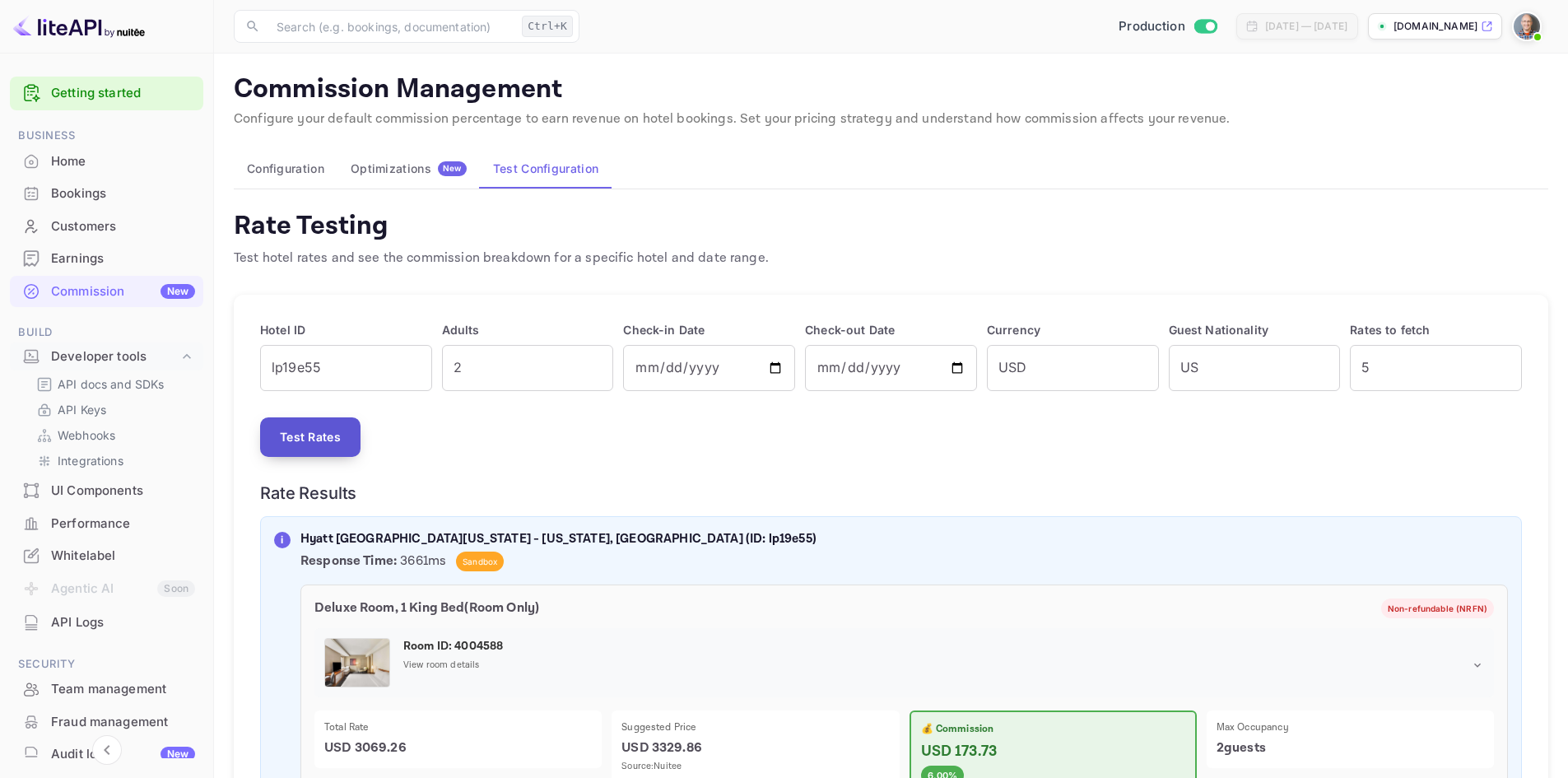
click at [321, 437] on button "Test Rates" at bounding box center [311, 437] width 100 height 40
click at [264, 165] on button "Configuration" at bounding box center [286, 169] width 104 height 40
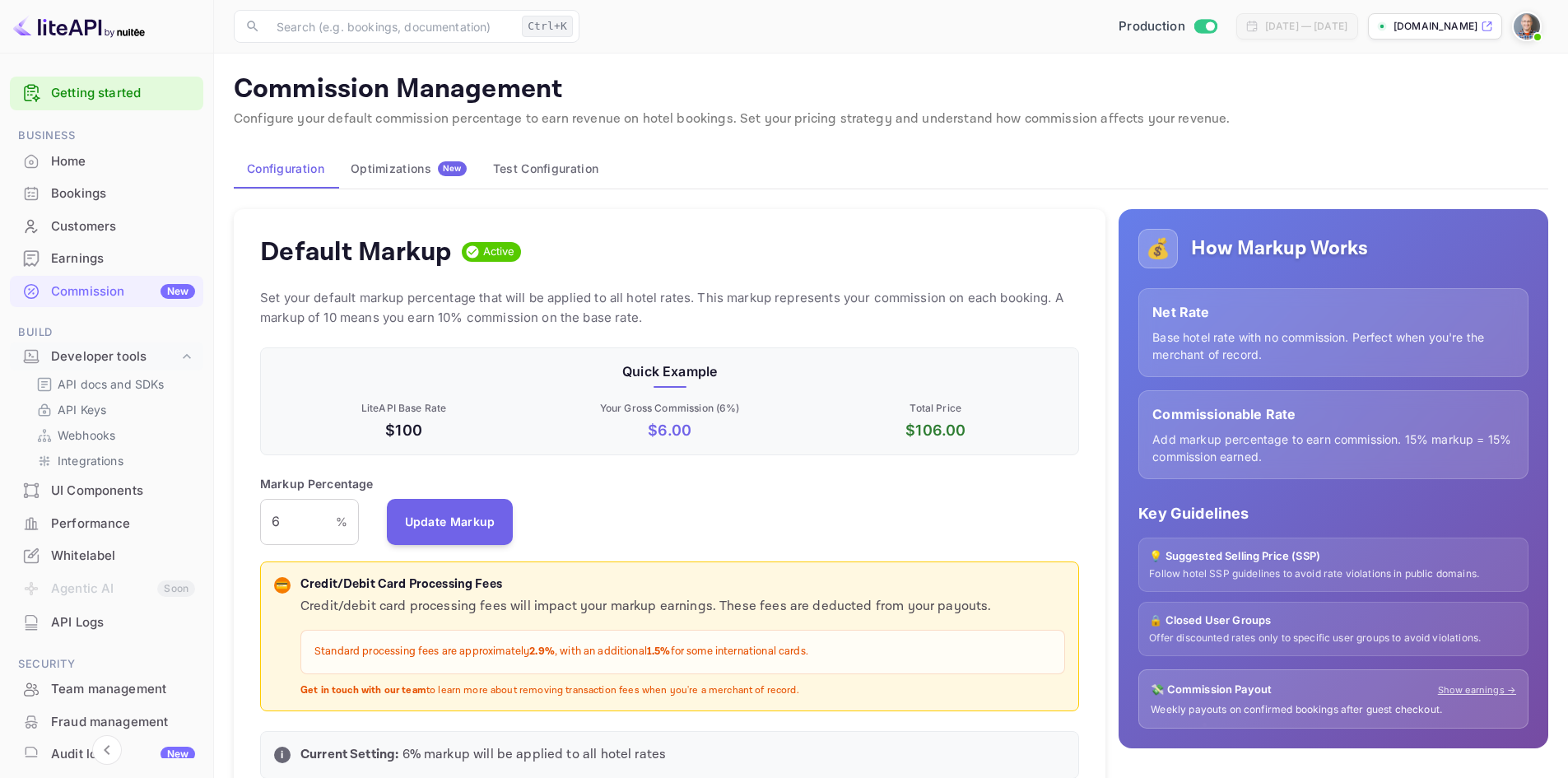
scroll to position [279, 807]
click at [286, 520] on input "6" at bounding box center [298, 521] width 76 height 46
drag, startPoint x: 286, startPoint y: 520, endPoint x: 254, endPoint y: 518, distance: 32.1
click at [254, 518] on div "Default Markup Active Set your default markup percentage that will be applied t…" at bounding box center [669, 502] width 871 height 587
type input "10"
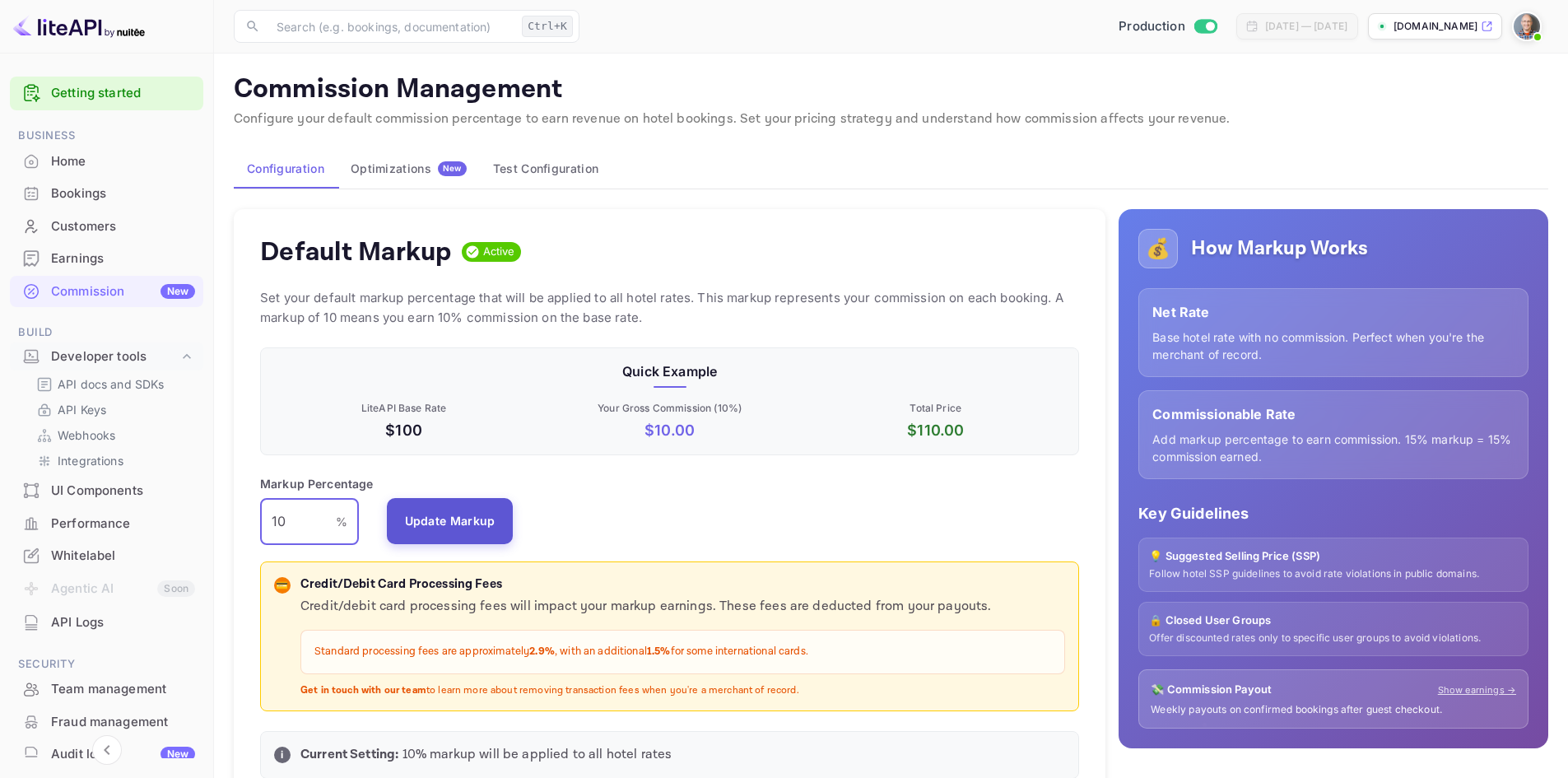
click at [455, 522] on button "Update Markup" at bounding box center [450, 521] width 126 height 46
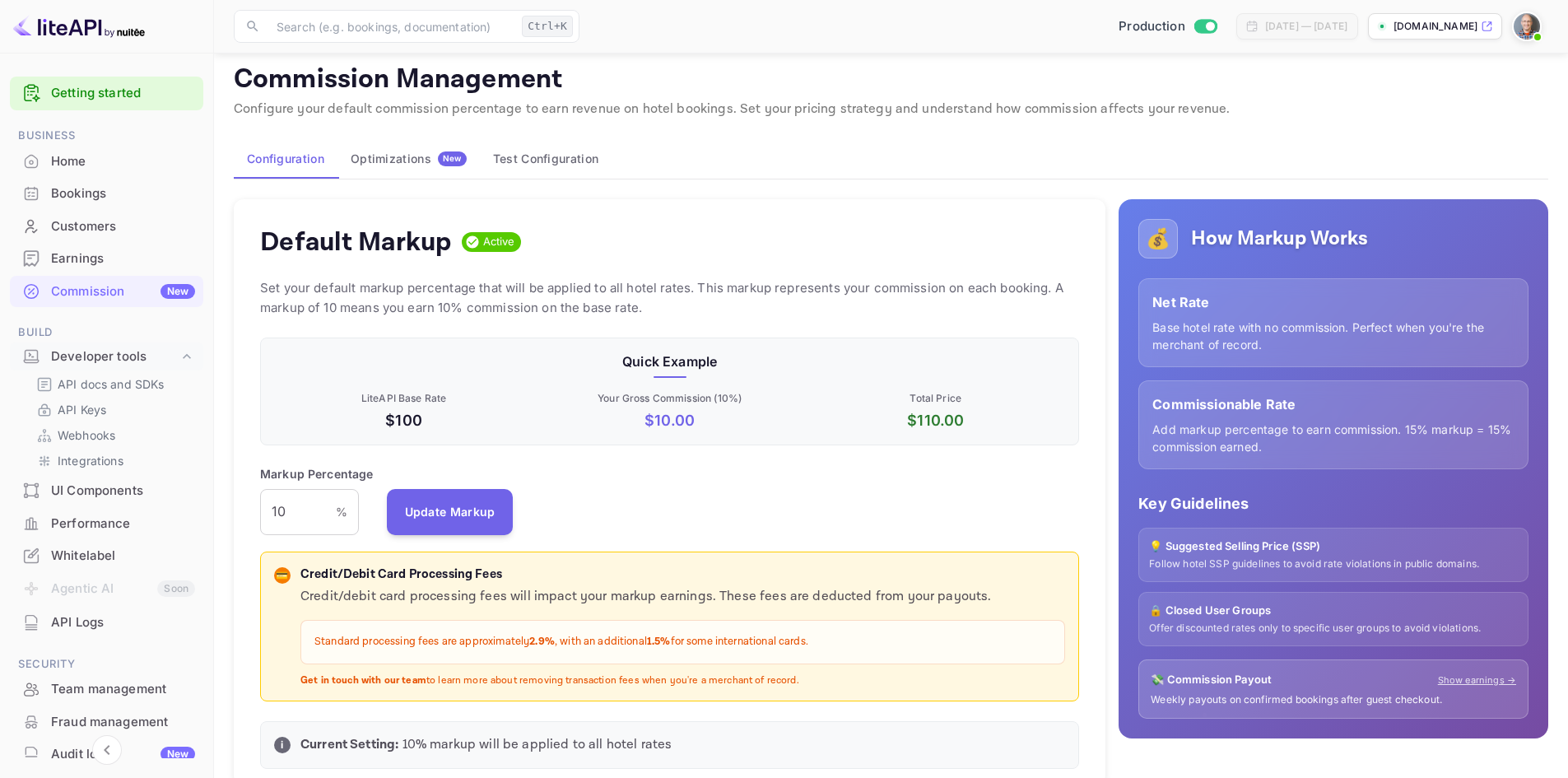
scroll to position [0, 0]
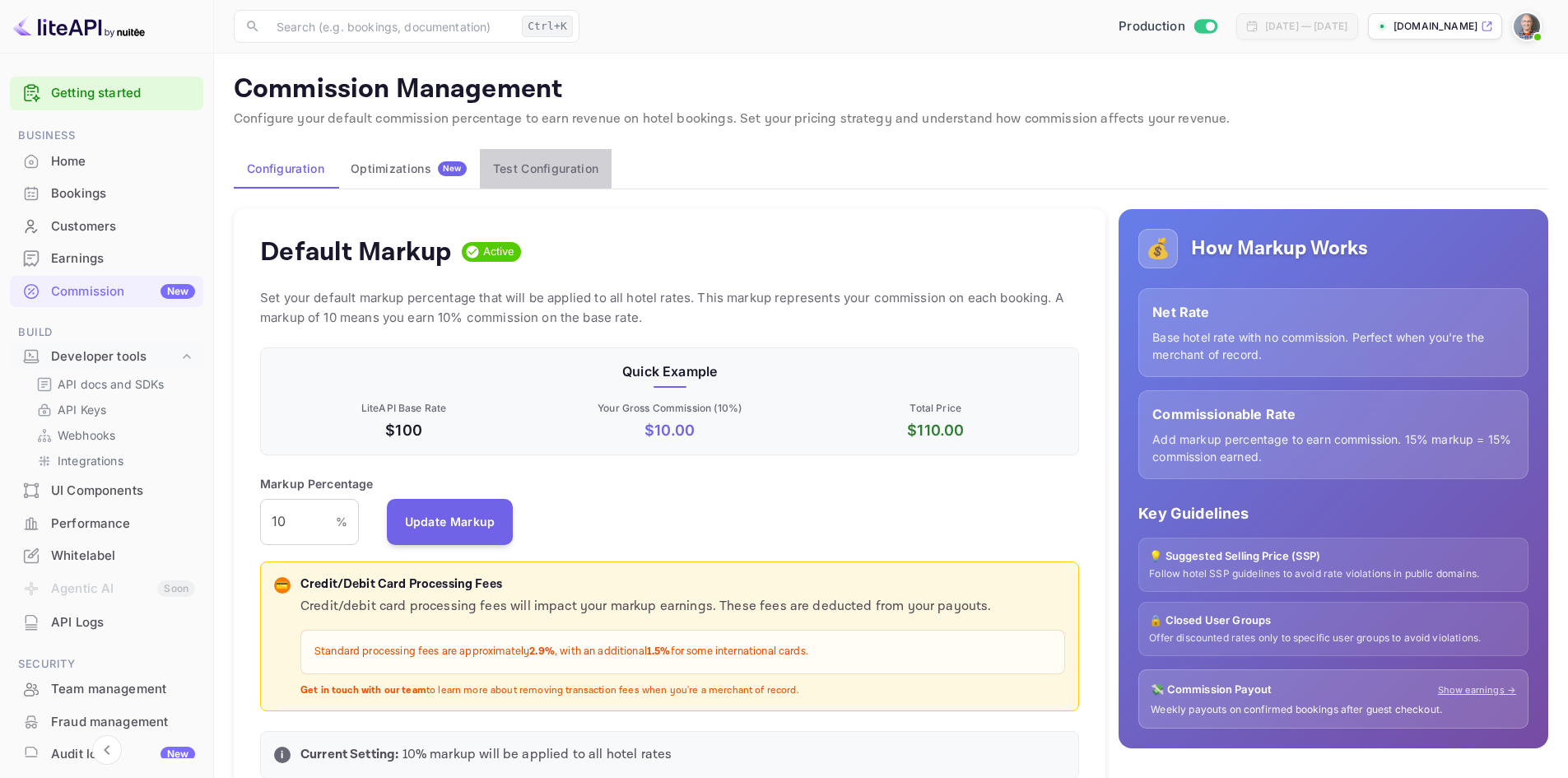
click at [549, 166] on button "Test Configuration" at bounding box center [546, 169] width 132 height 40
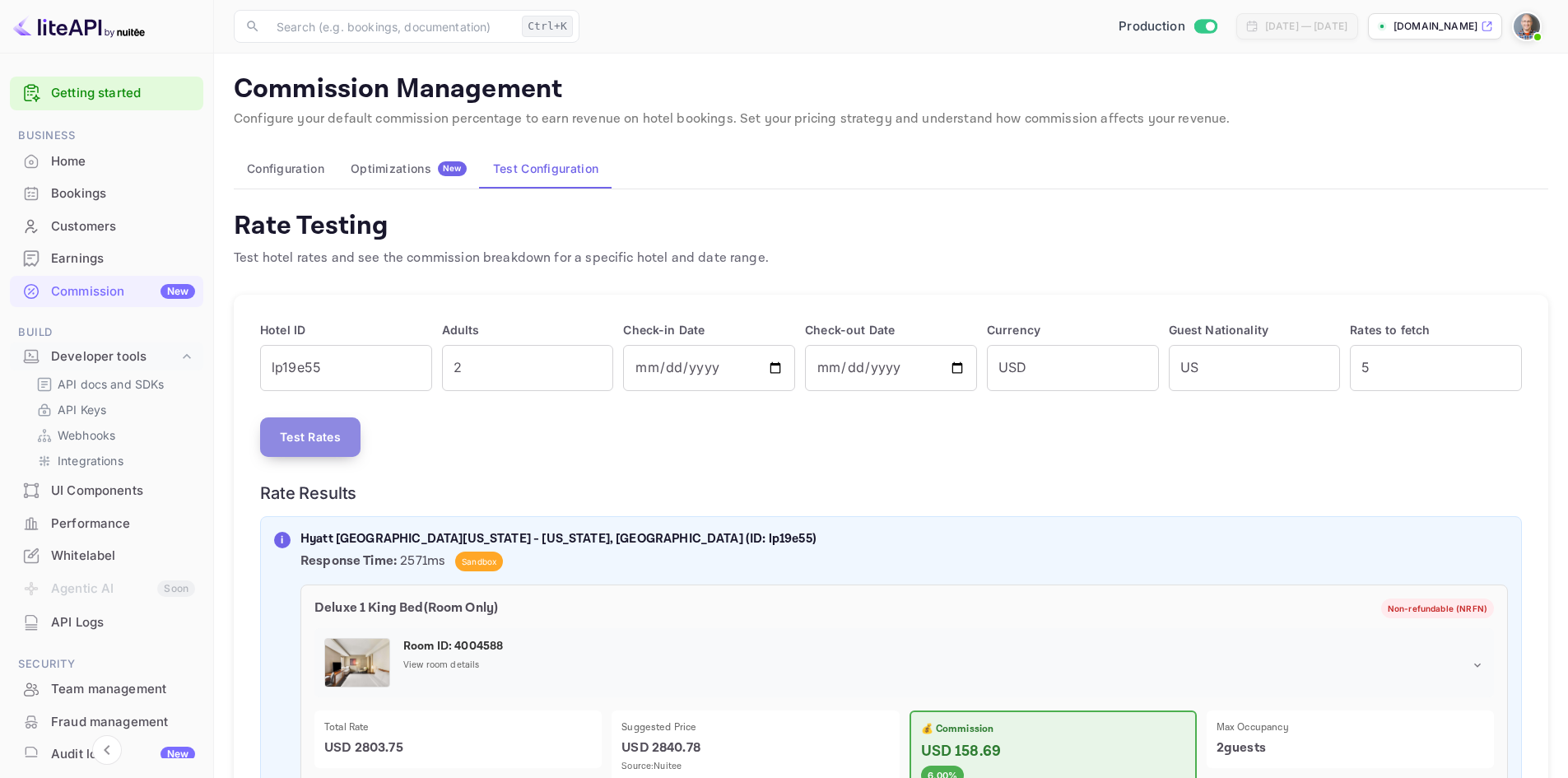
click at [318, 438] on button "Test Rates" at bounding box center [311, 437] width 100 height 40
click at [324, 431] on button "Test Rates" at bounding box center [311, 437] width 100 height 40
click at [276, 171] on button "Configuration" at bounding box center [286, 169] width 104 height 40
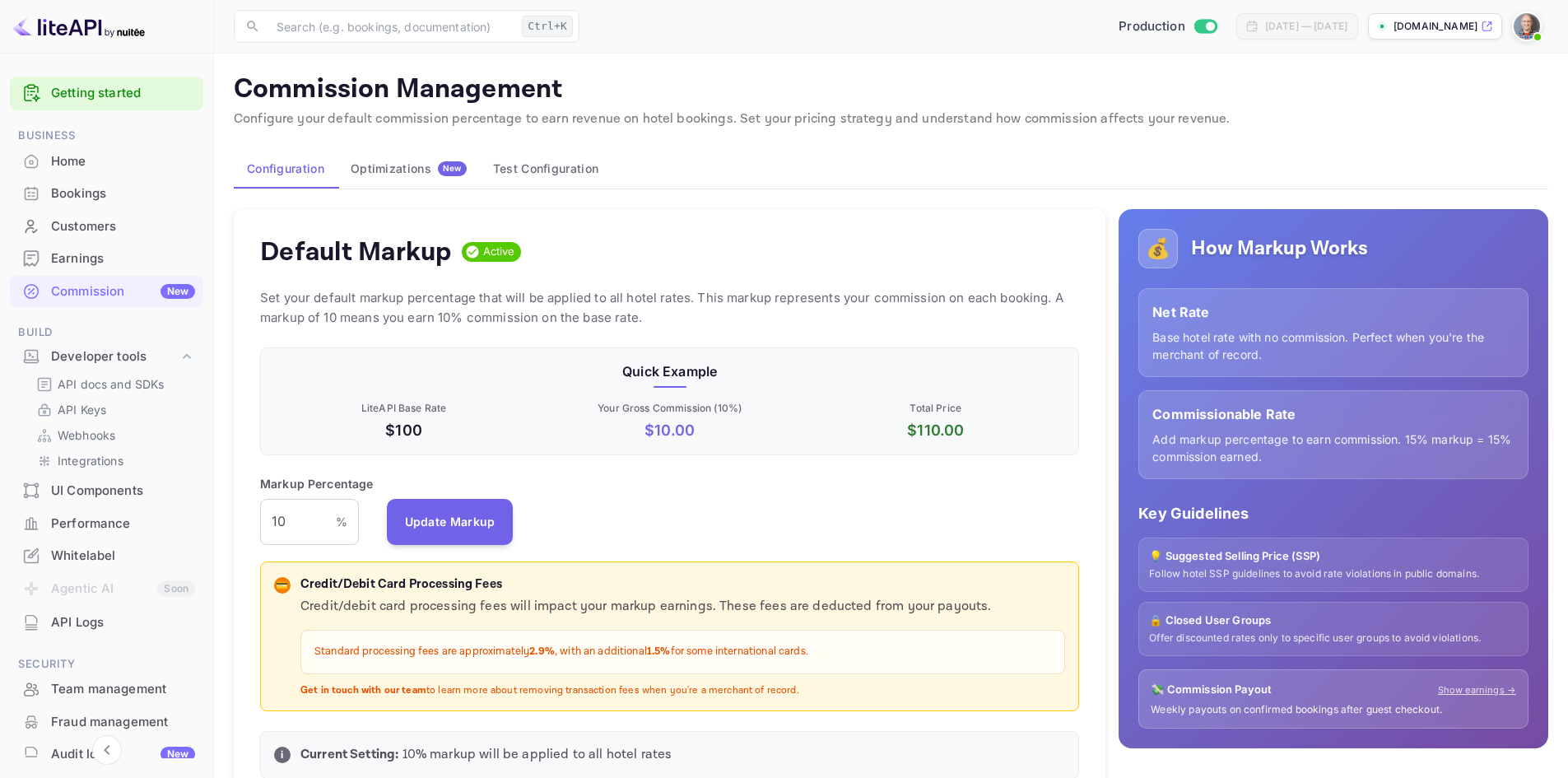
scroll to position [279, 807]
click at [294, 518] on input "10" at bounding box center [298, 521] width 76 height 46
drag, startPoint x: 294, startPoint y: 516, endPoint x: 250, endPoint y: 514, distance: 44.0
click at [250, 514] on div "Default Markup Active Set your default markup percentage that will be applied t…" at bounding box center [669, 502] width 871 height 587
type input "15"
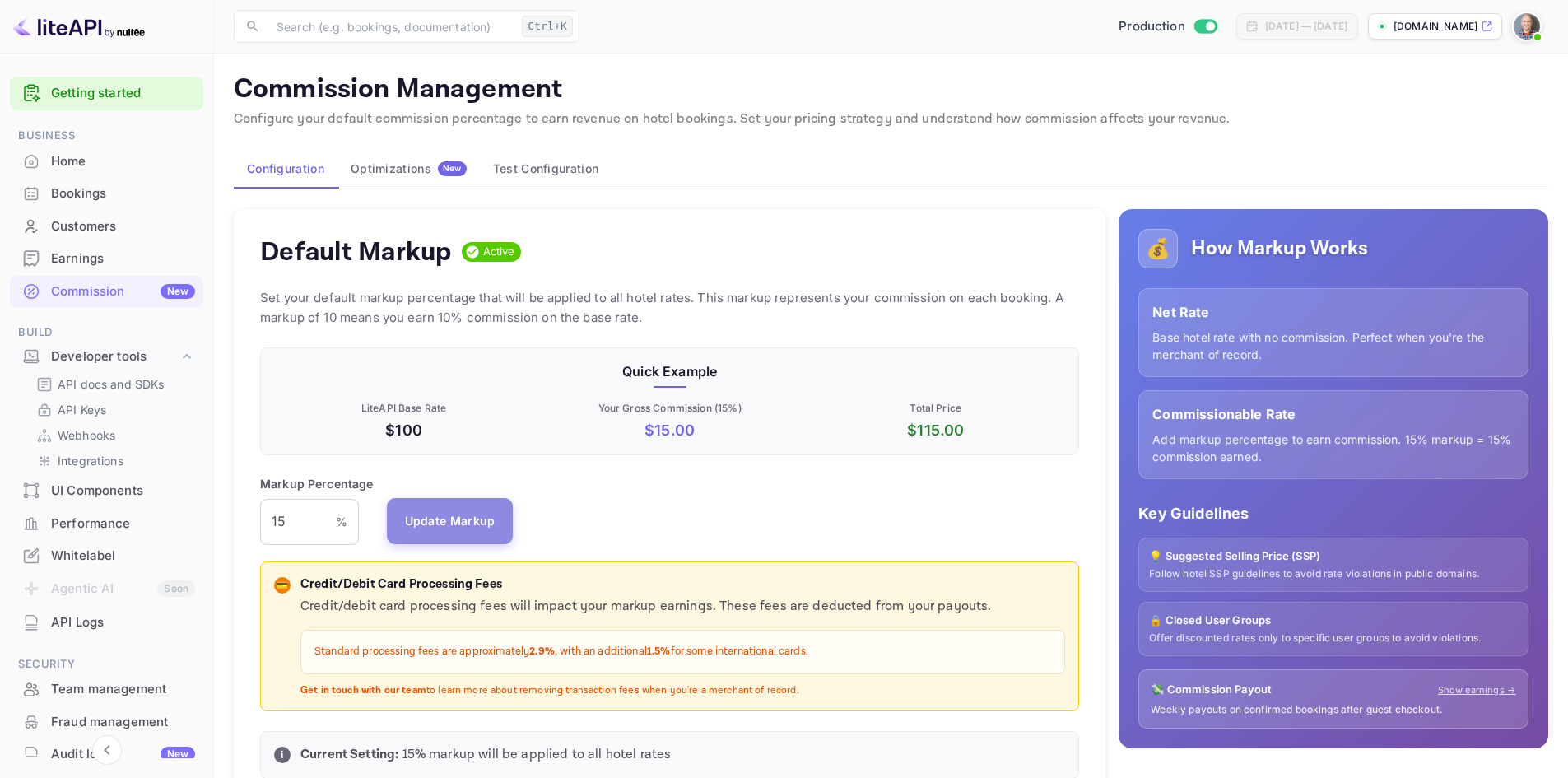
click at [460, 526] on button "Update Markup" at bounding box center [450, 521] width 126 height 46
click at [562, 167] on button "Test Configuration" at bounding box center [546, 169] width 132 height 40
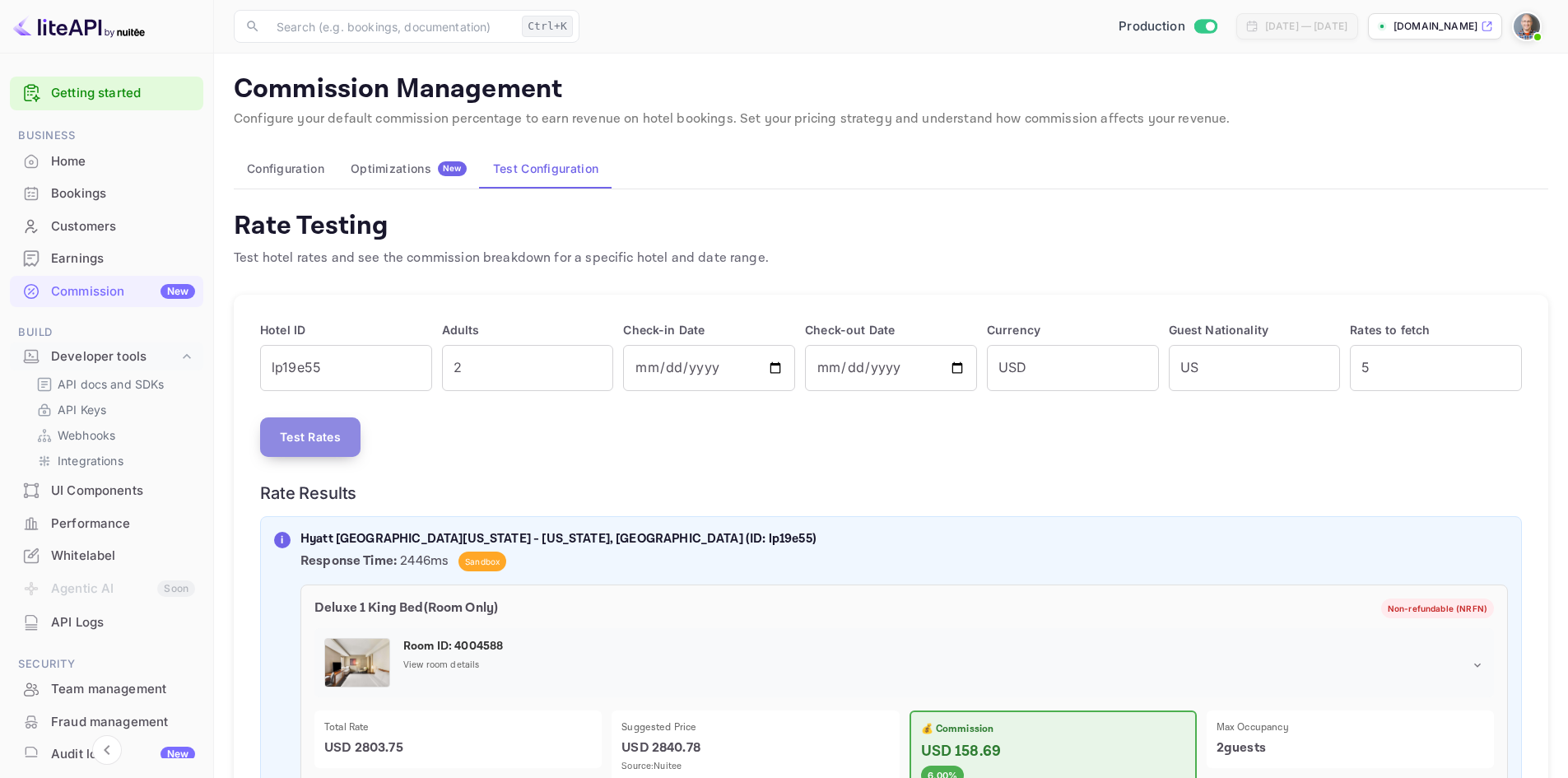
click at [309, 439] on button "Test Rates" at bounding box center [311, 437] width 100 height 40
click at [289, 170] on button "Configuration" at bounding box center [286, 169] width 104 height 40
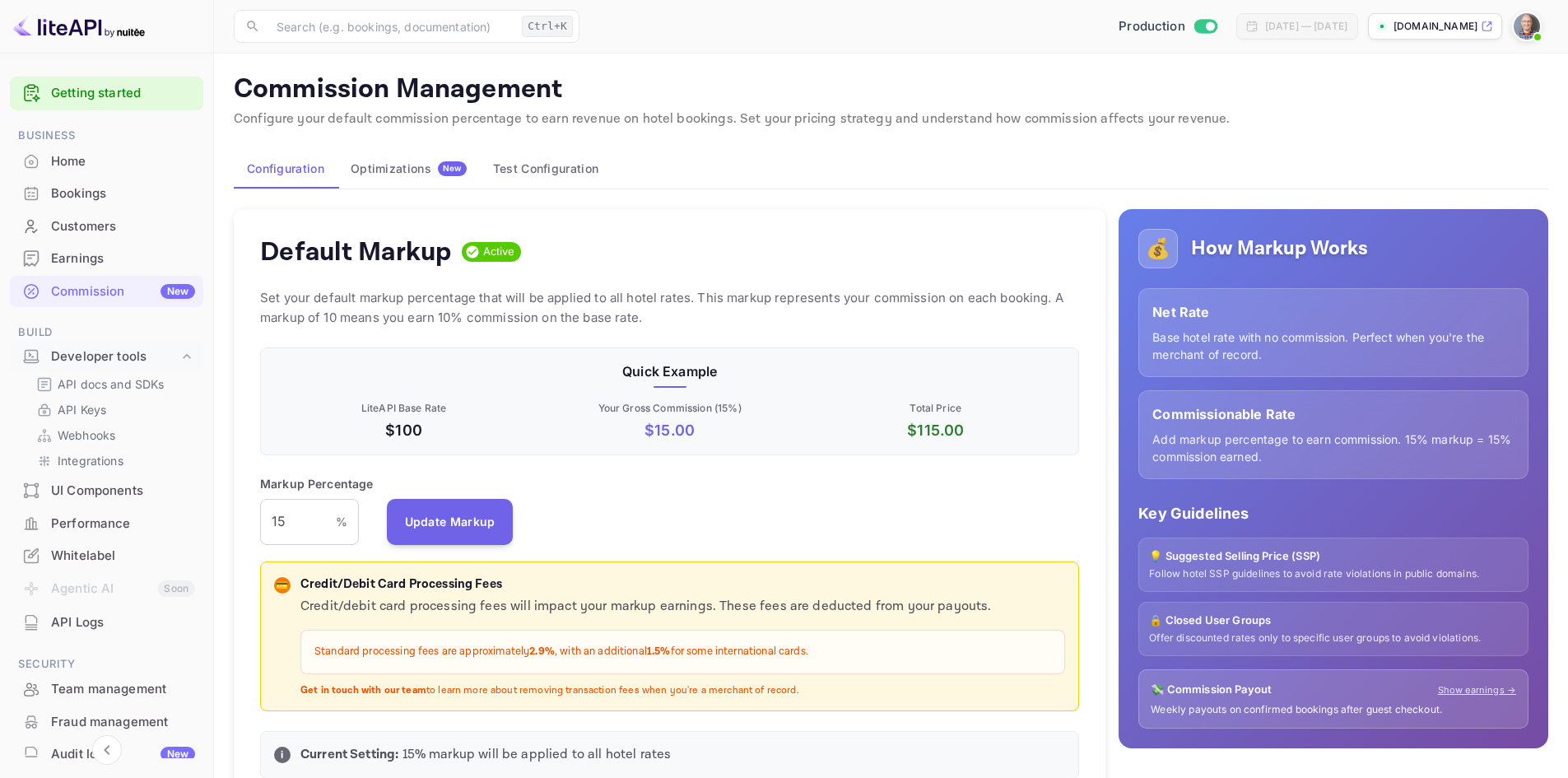
scroll to position [279, 807]
click at [557, 164] on button "Test Configuration" at bounding box center [546, 169] width 132 height 40
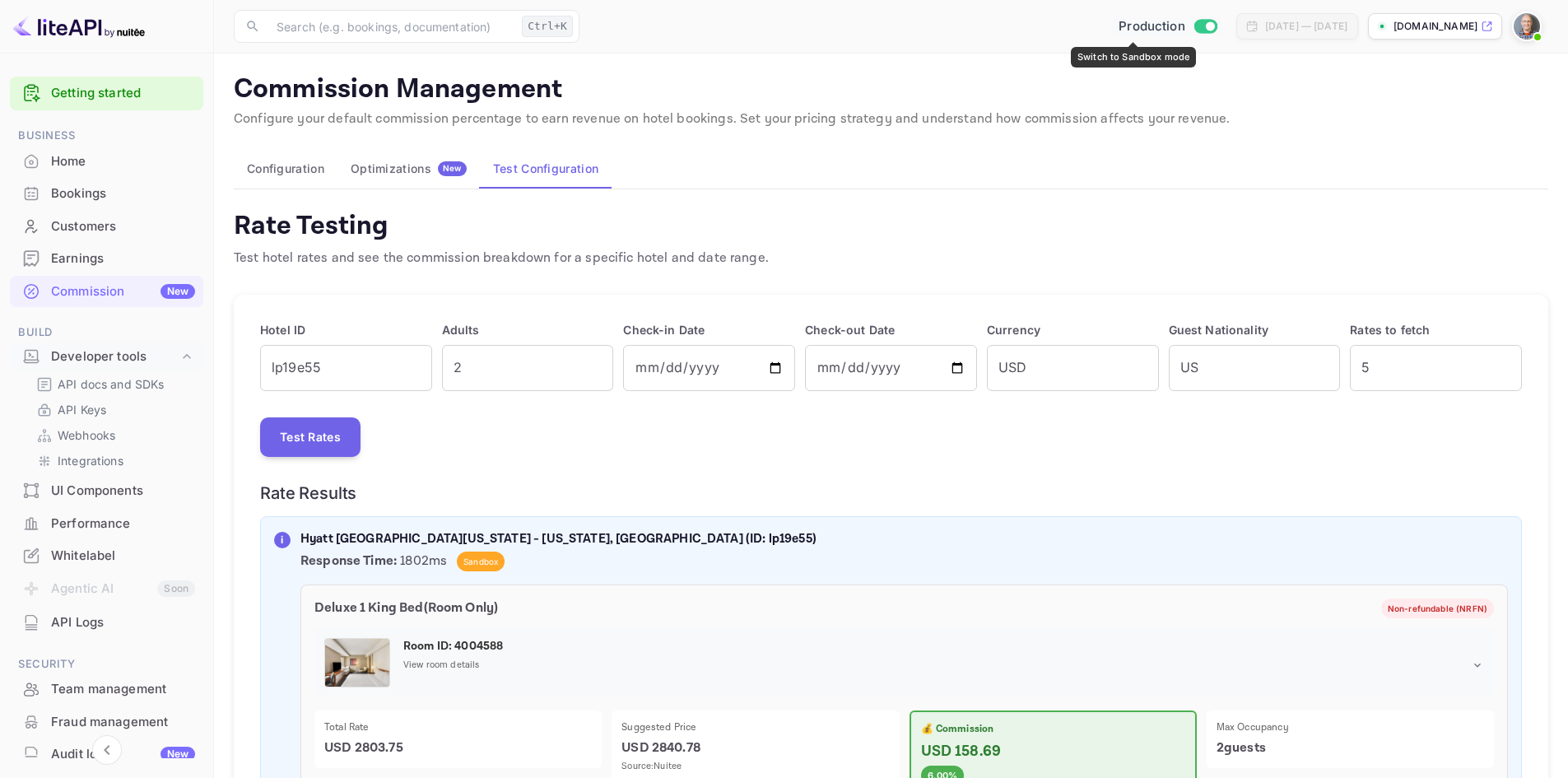
click at [1193, 29] on input "Switch to Sandbox mode" at bounding box center [1209, 25] width 33 height 10
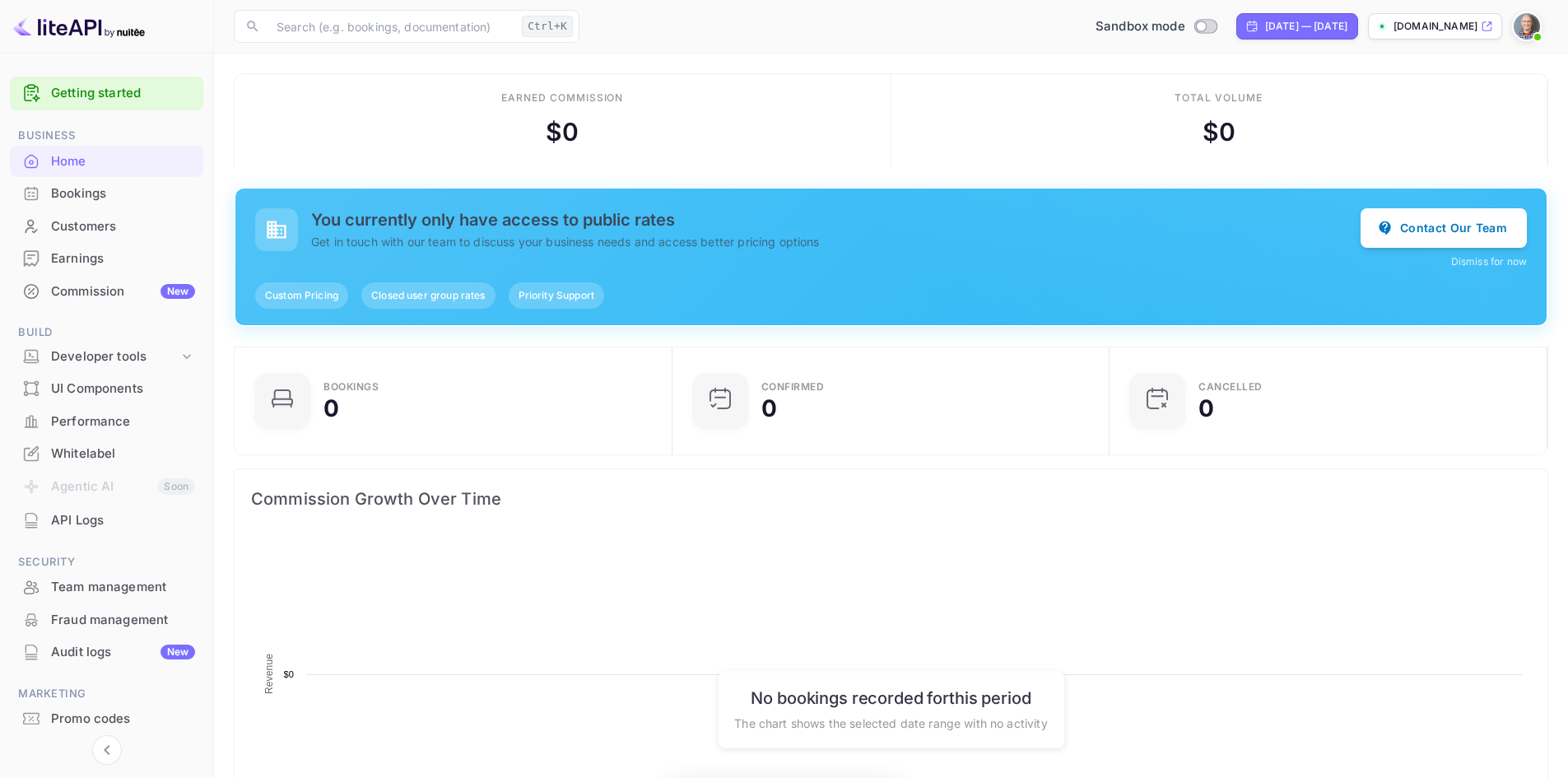
scroll to position [255, 415]
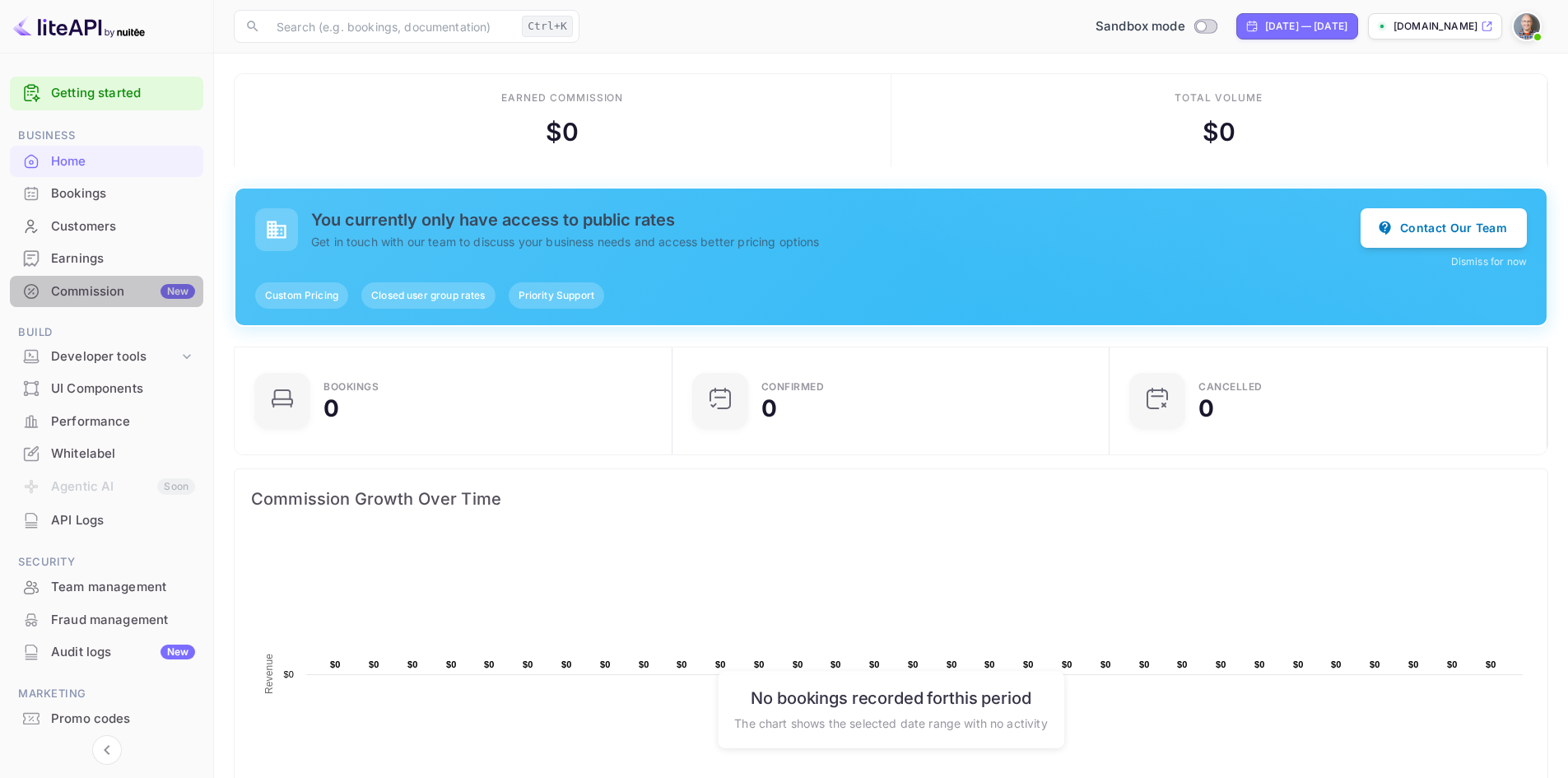
click at [93, 290] on div "Commission New" at bounding box center [123, 292] width 144 height 19
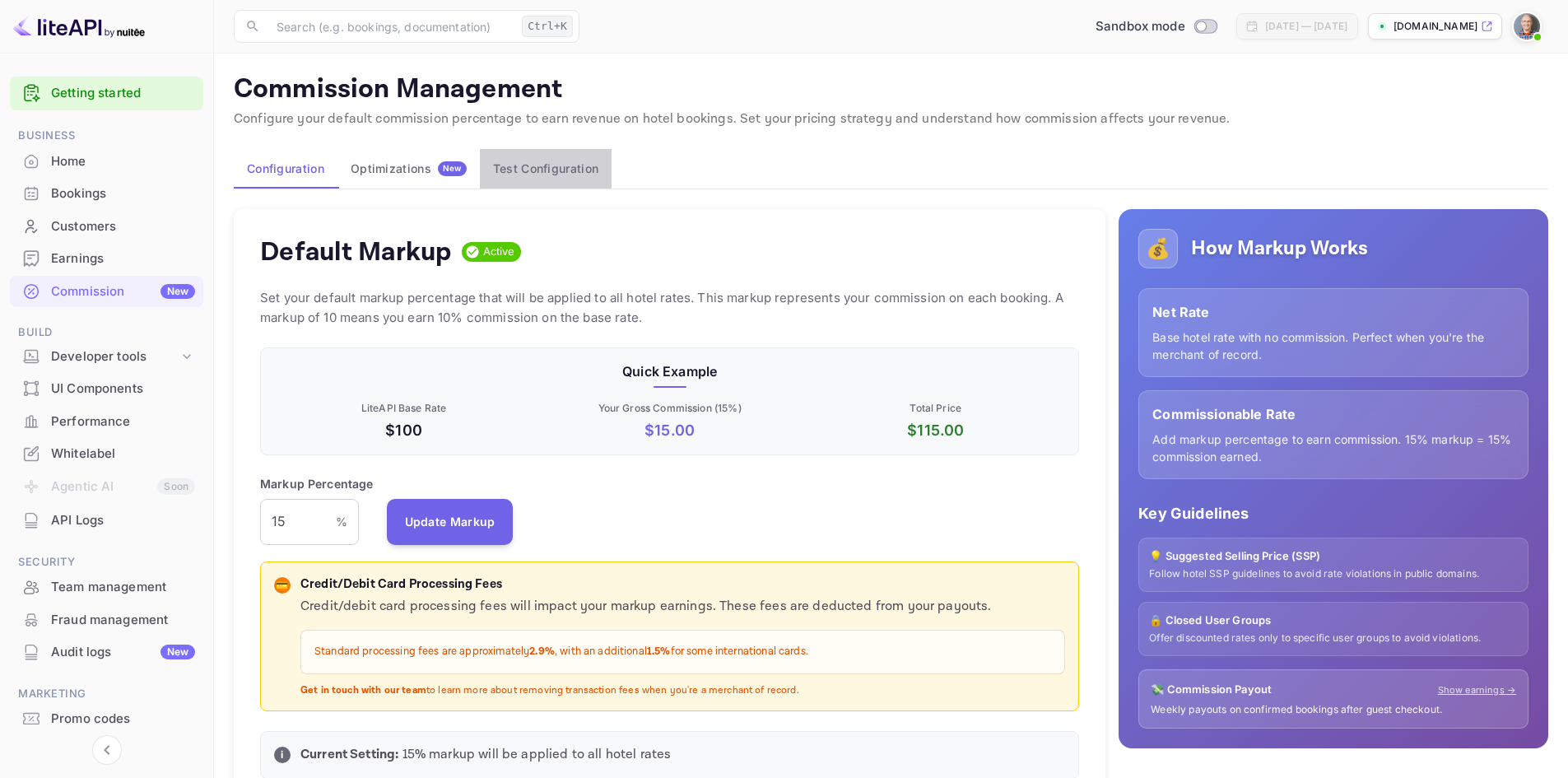
click at [537, 169] on button "Test Configuration" at bounding box center [546, 169] width 132 height 40
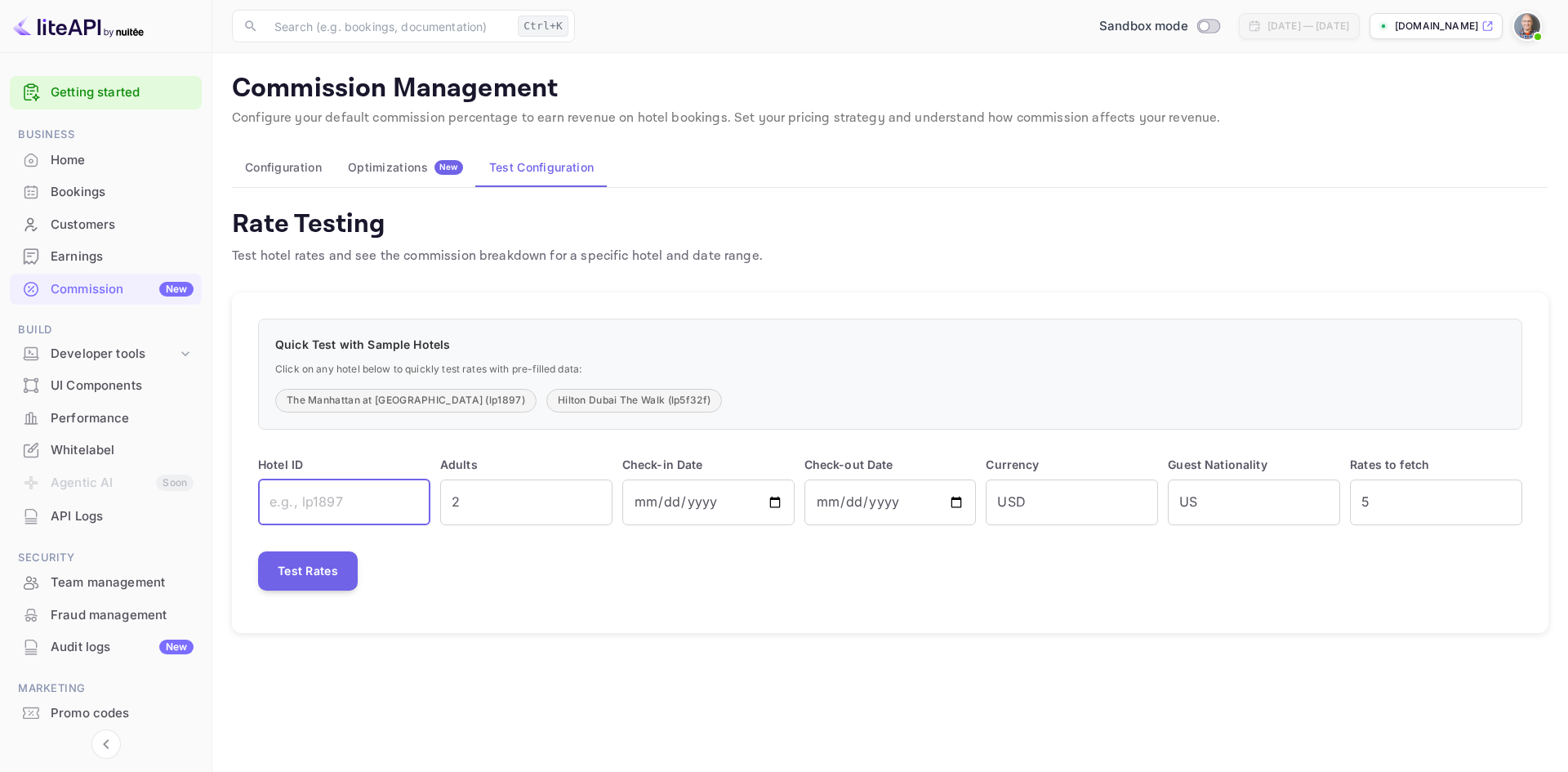
click at [335, 497] on input "text" at bounding box center [345, 502] width 172 height 46
type input "lp19e55"
click at [309, 564] on button "Test Rates" at bounding box center [308, 572] width 99 height 39
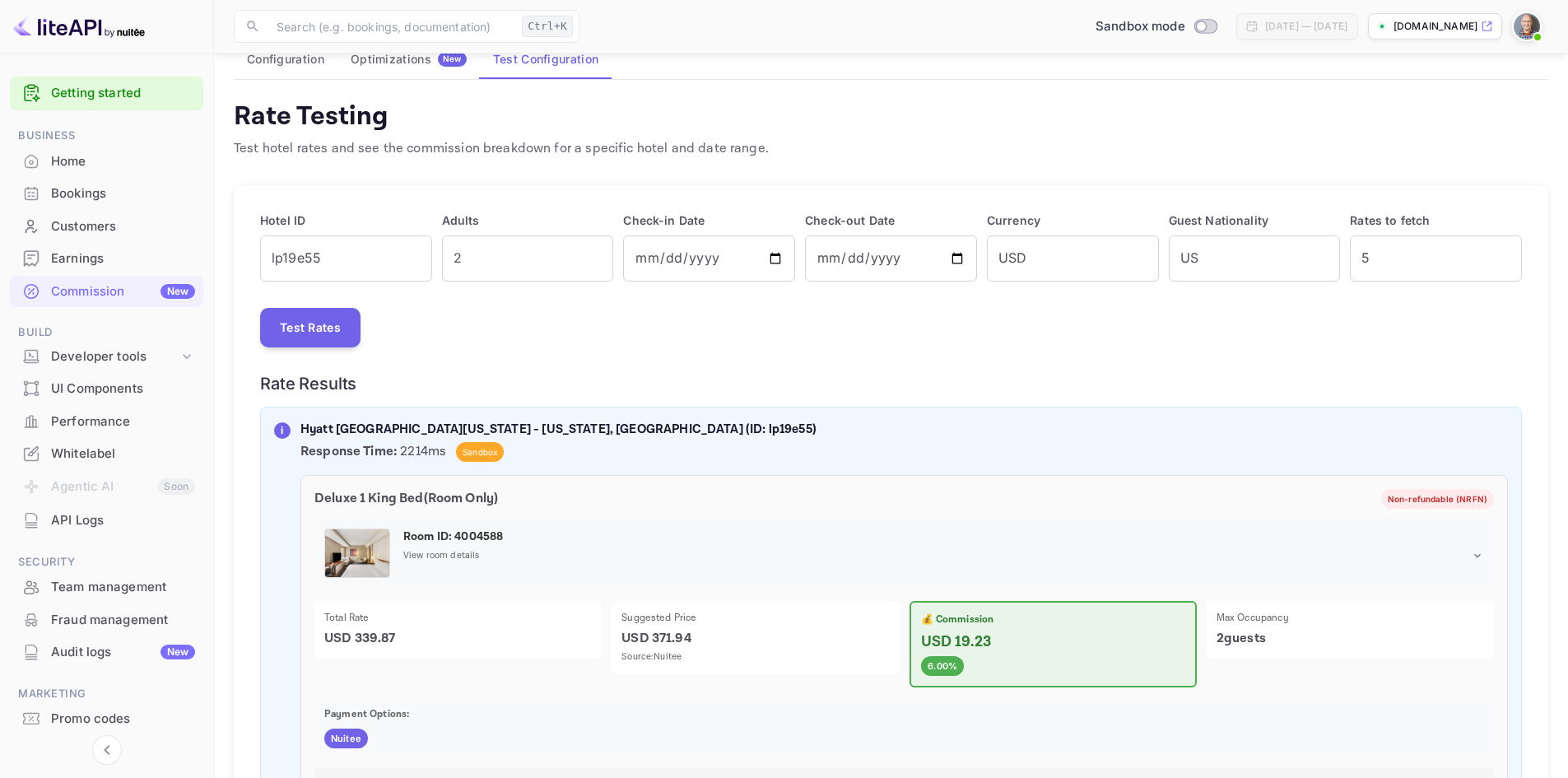
scroll to position [82, 0]
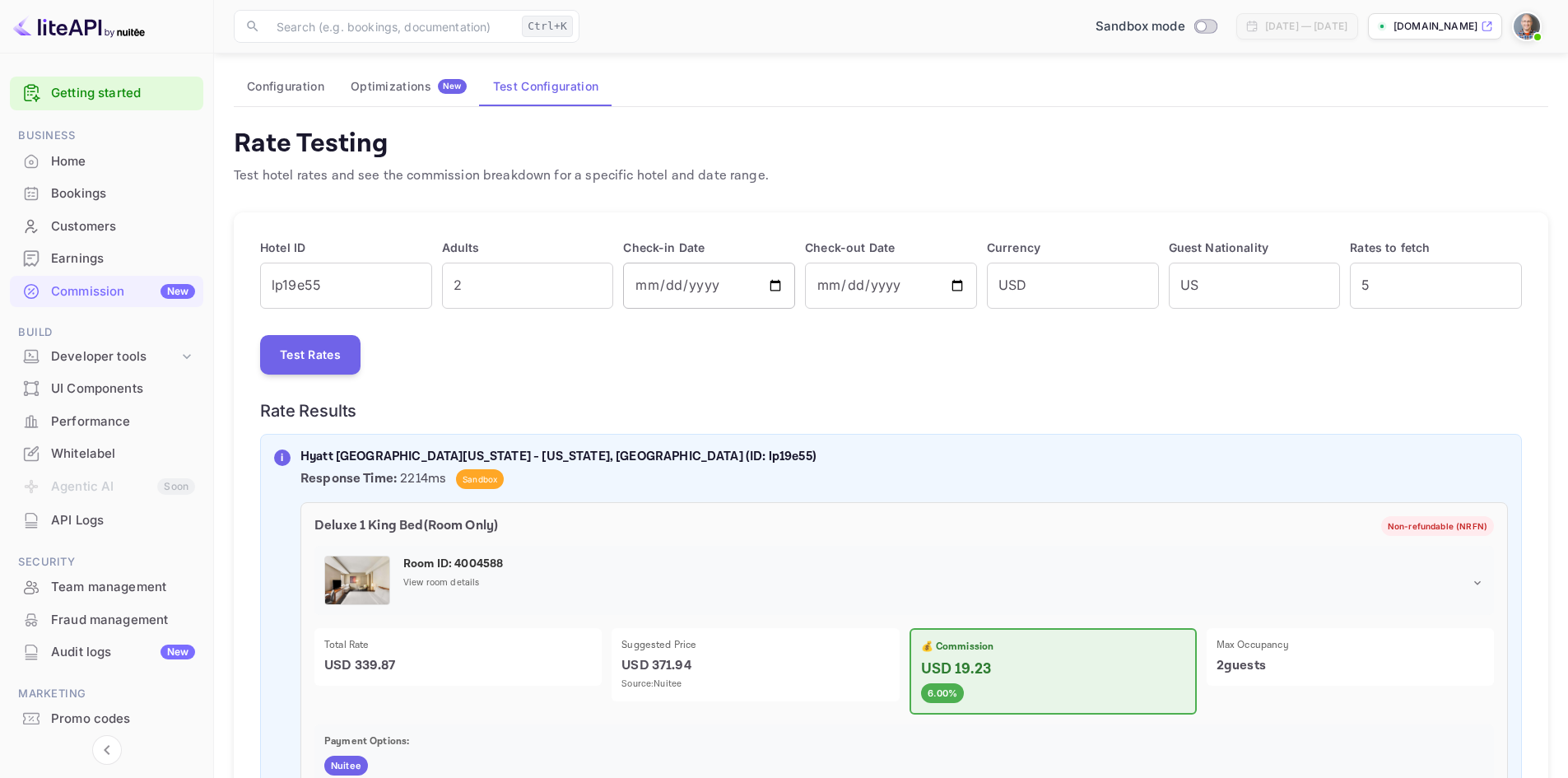
click at [778, 286] on input "[DATE]" at bounding box center [709, 285] width 172 height 46
type input "[DATE]"
click at [960, 286] on input "[DATE]" at bounding box center [891, 285] width 172 height 46
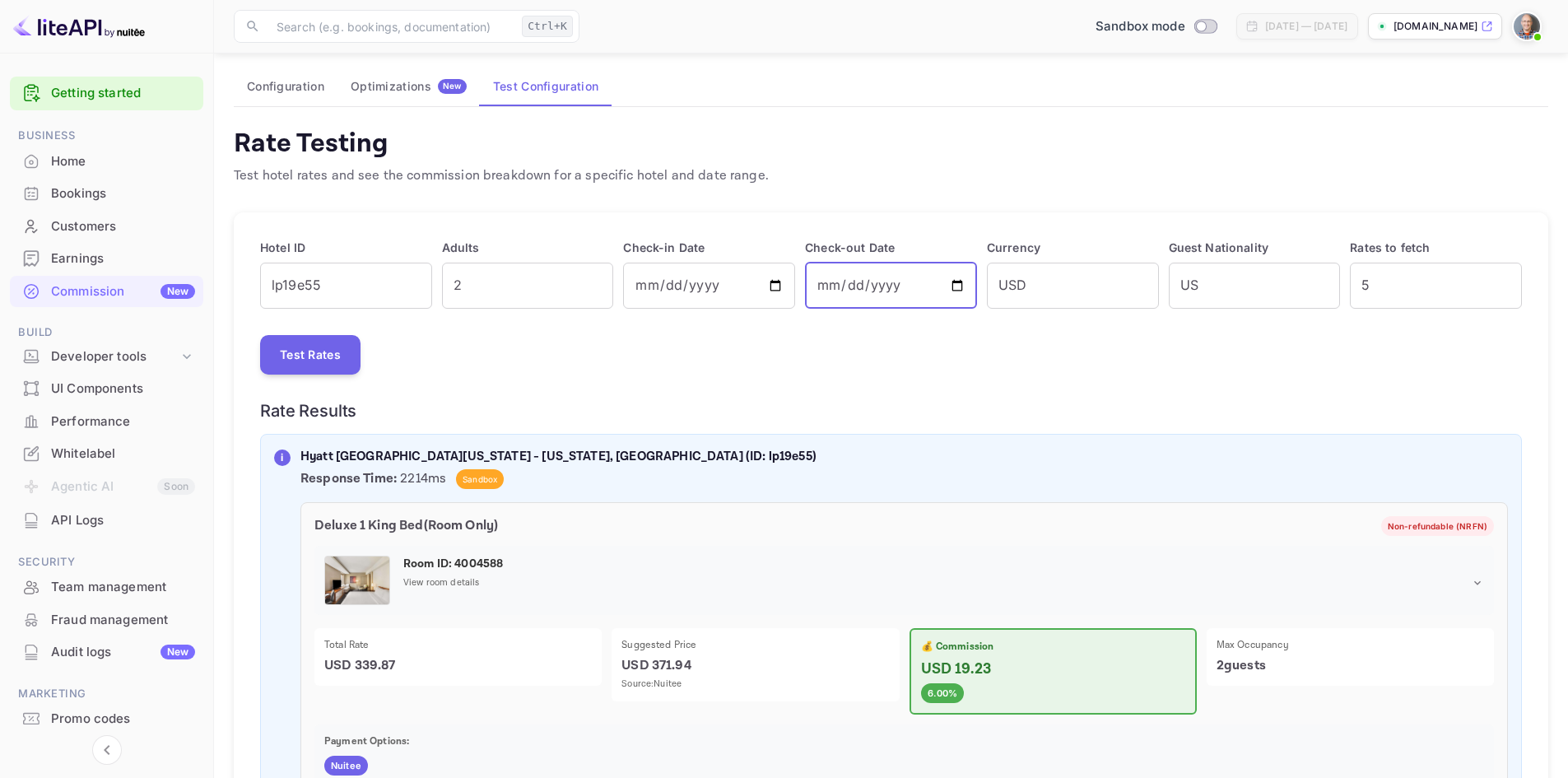
type input "[DATE]"
click at [312, 353] on button "Test Rates" at bounding box center [311, 355] width 100 height 40
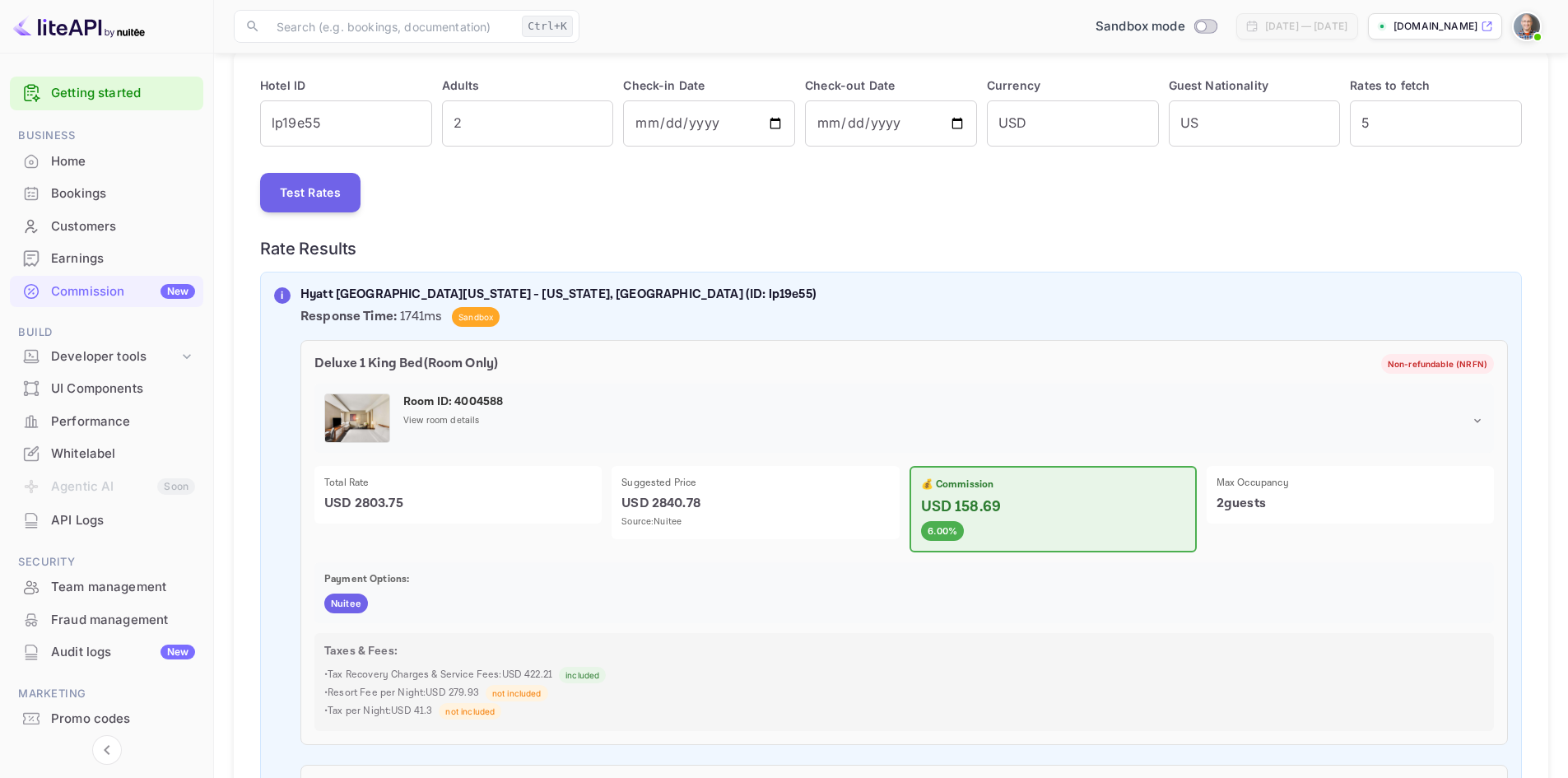
scroll to position [82, 0]
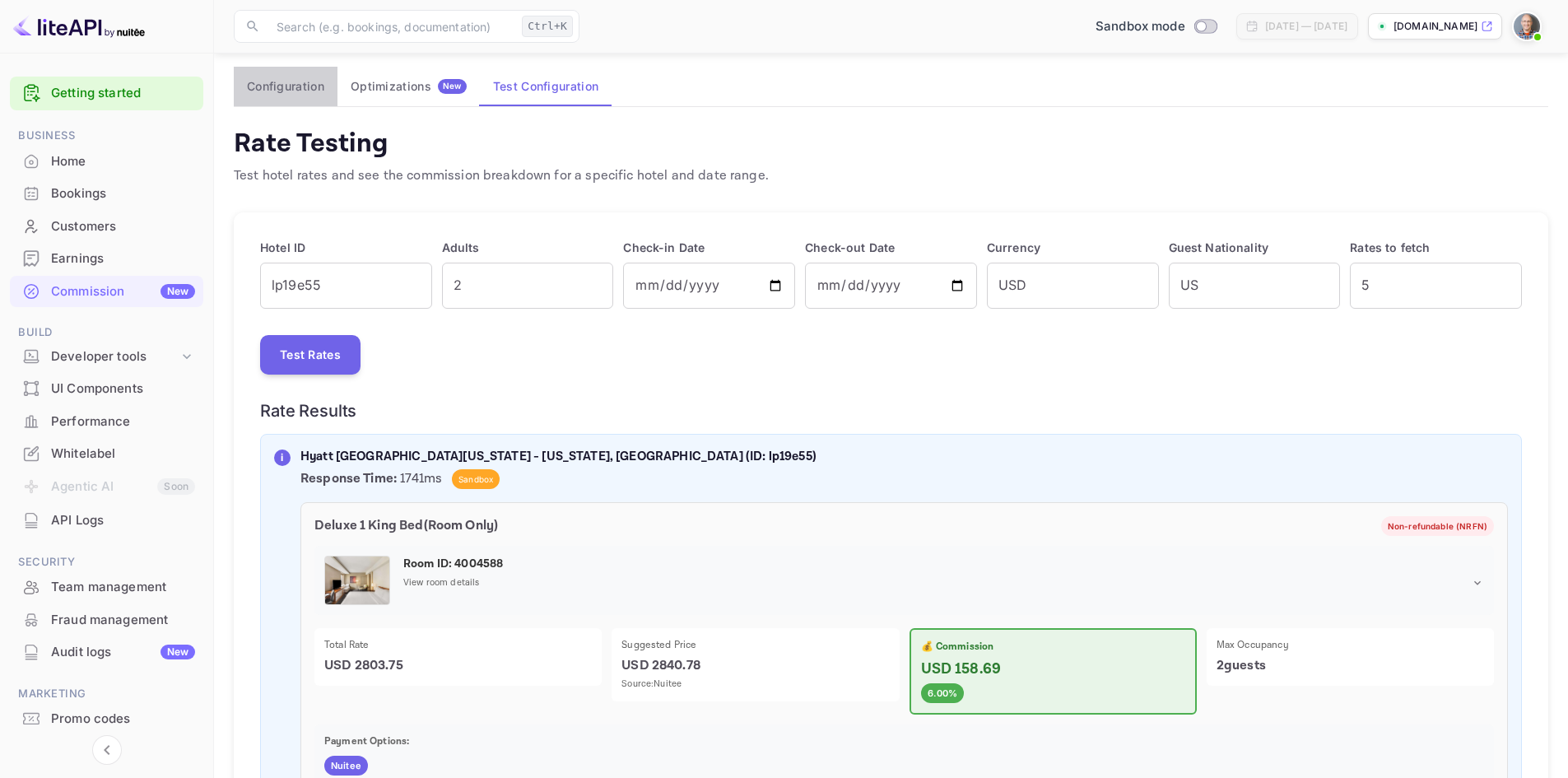
click at [303, 87] on button "Configuration" at bounding box center [286, 87] width 104 height 40
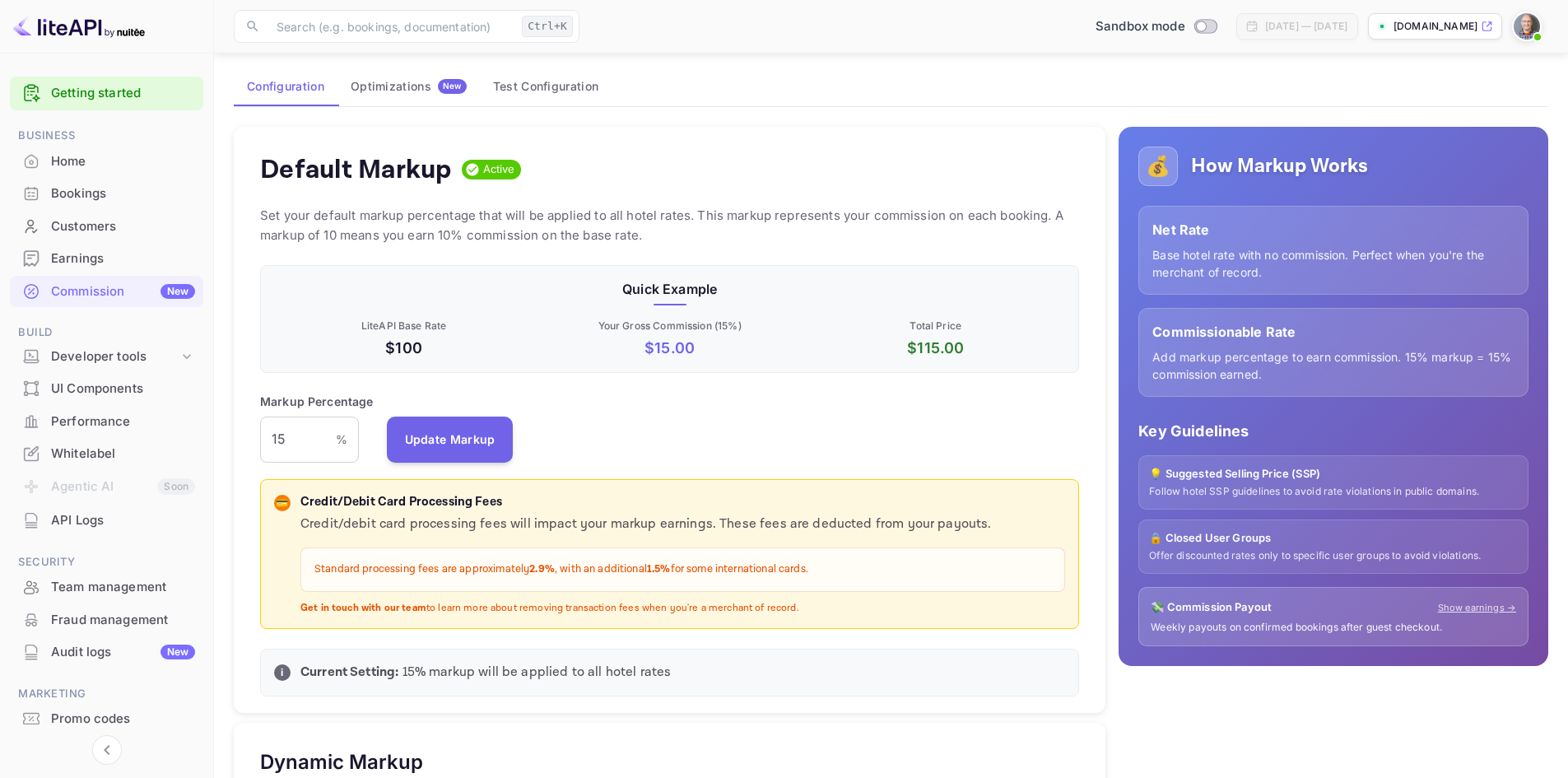
scroll to position [279, 807]
click at [304, 438] on input "15" at bounding box center [298, 439] width 76 height 46
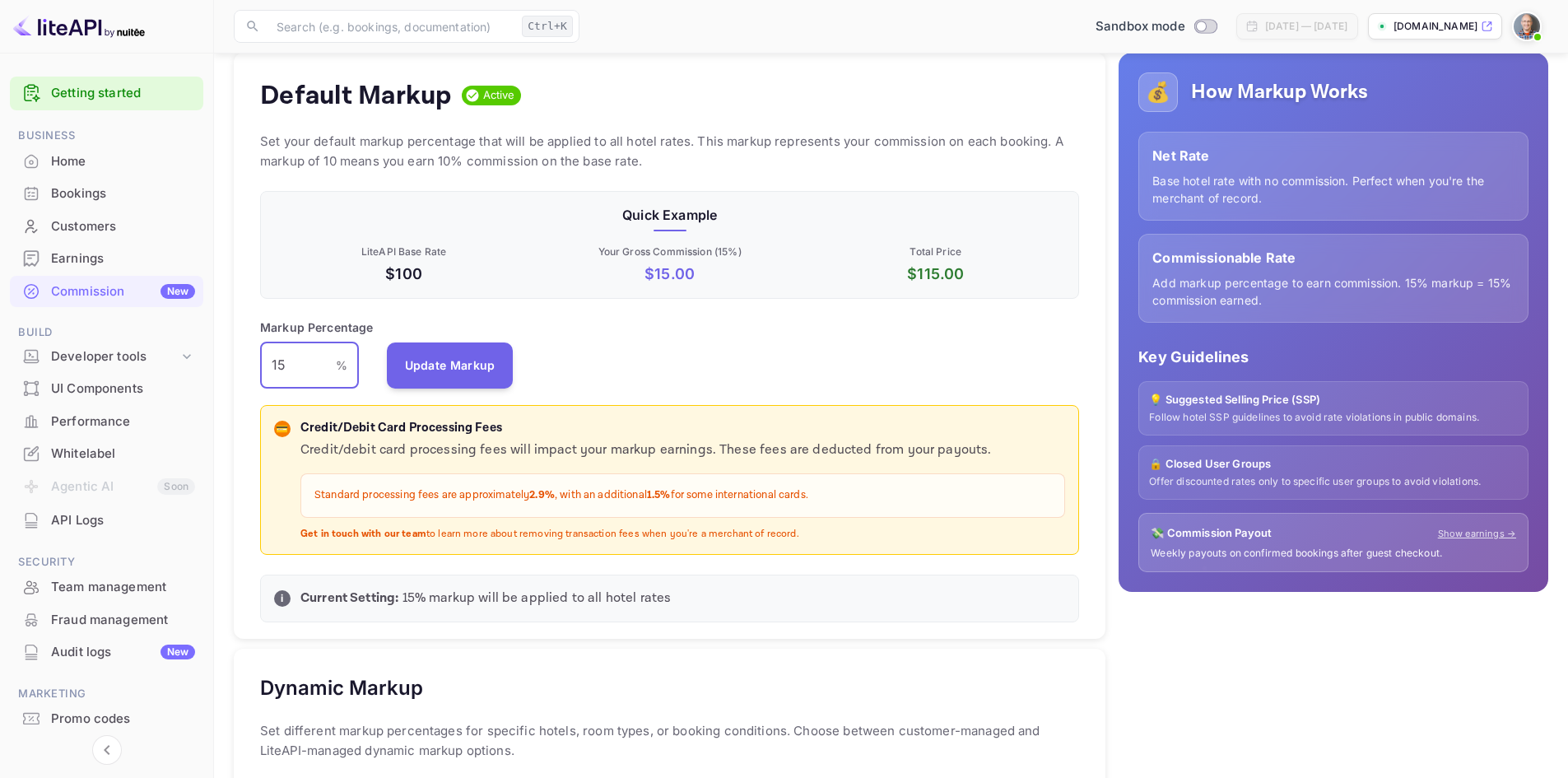
scroll to position [0, 0]
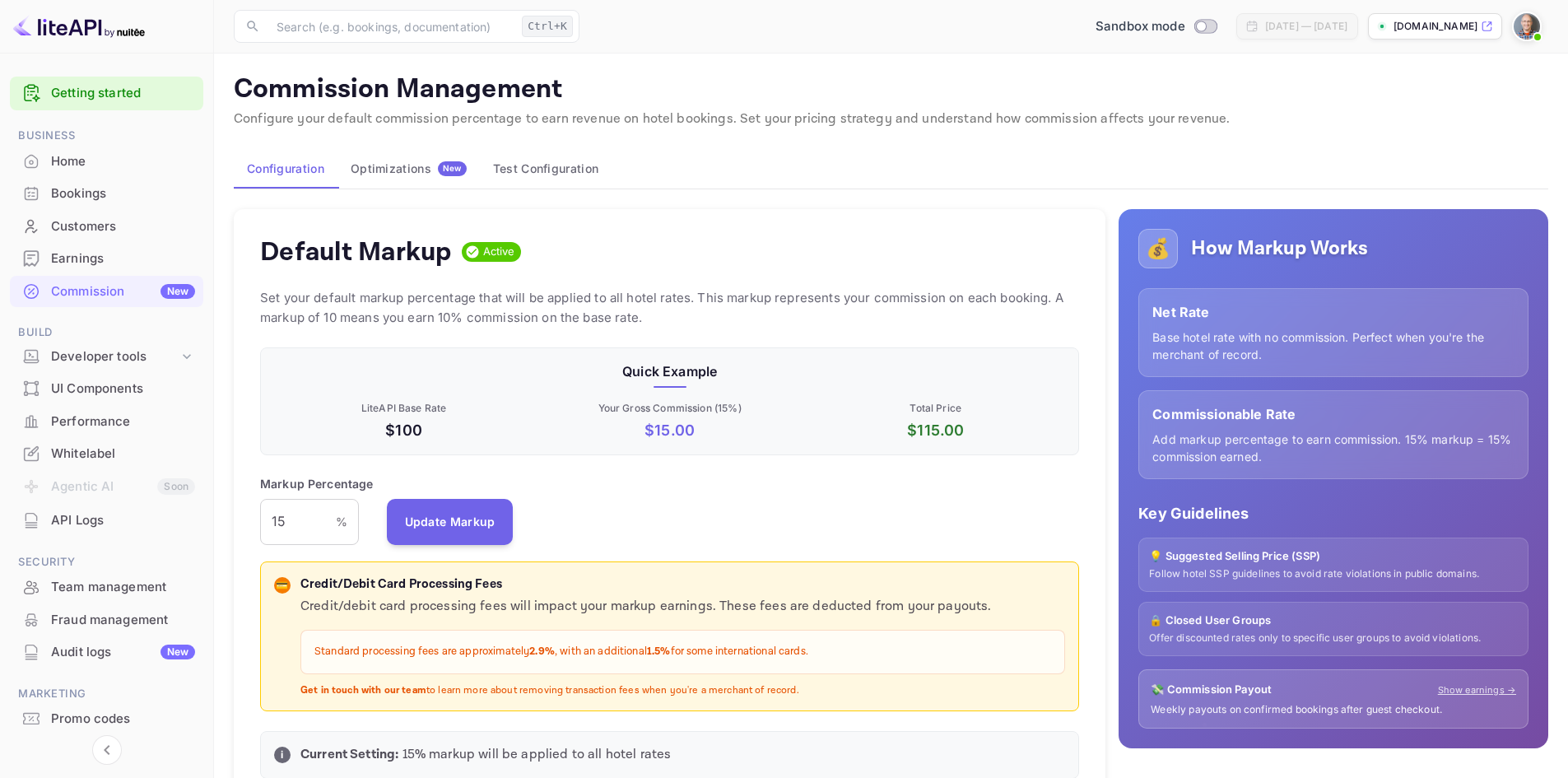
click at [1525, 34] on img at bounding box center [1527, 26] width 26 height 26
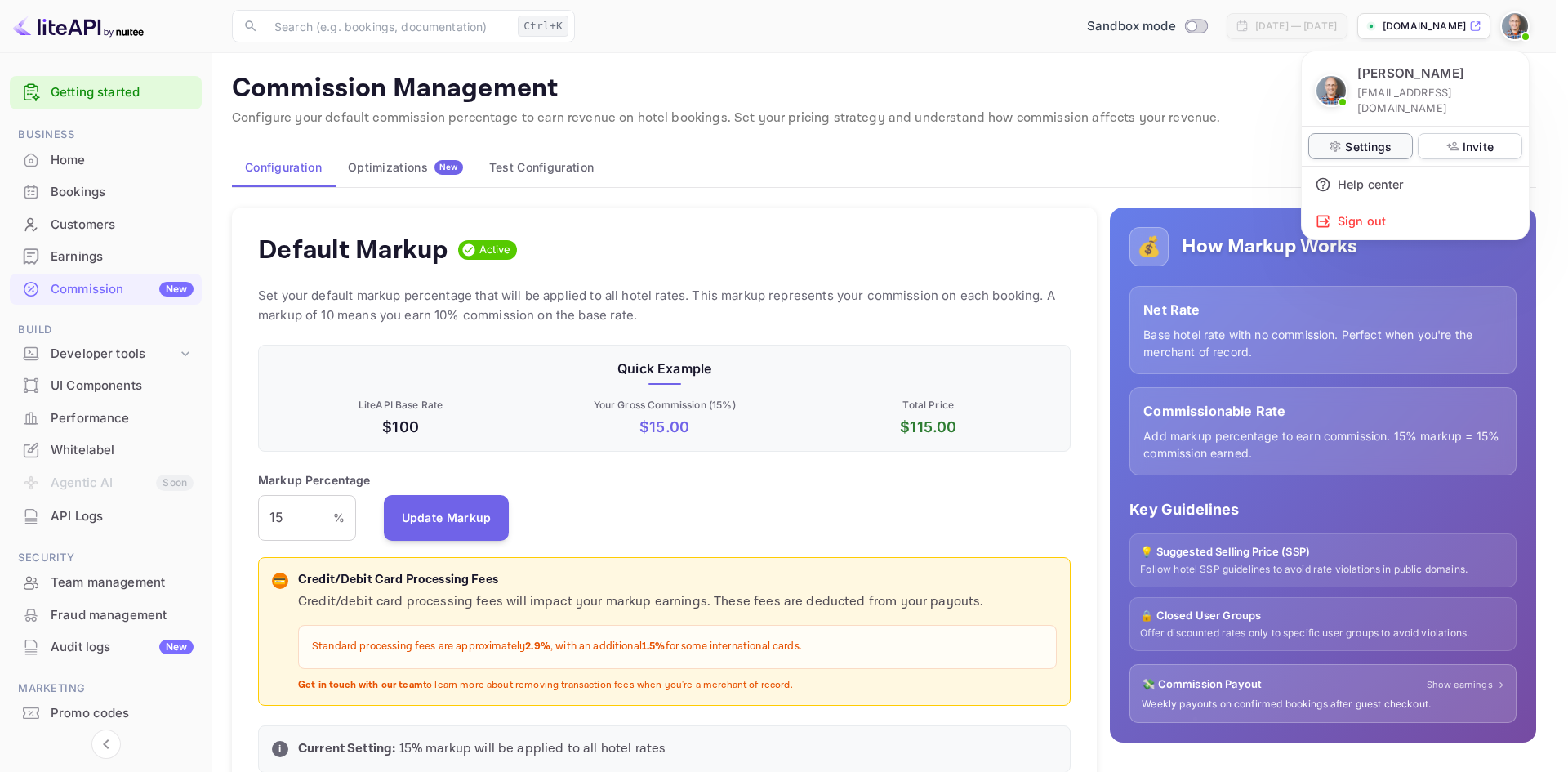
click at [1363, 138] on p "Settings" at bounding box center [1368, 146] width 47 height 17
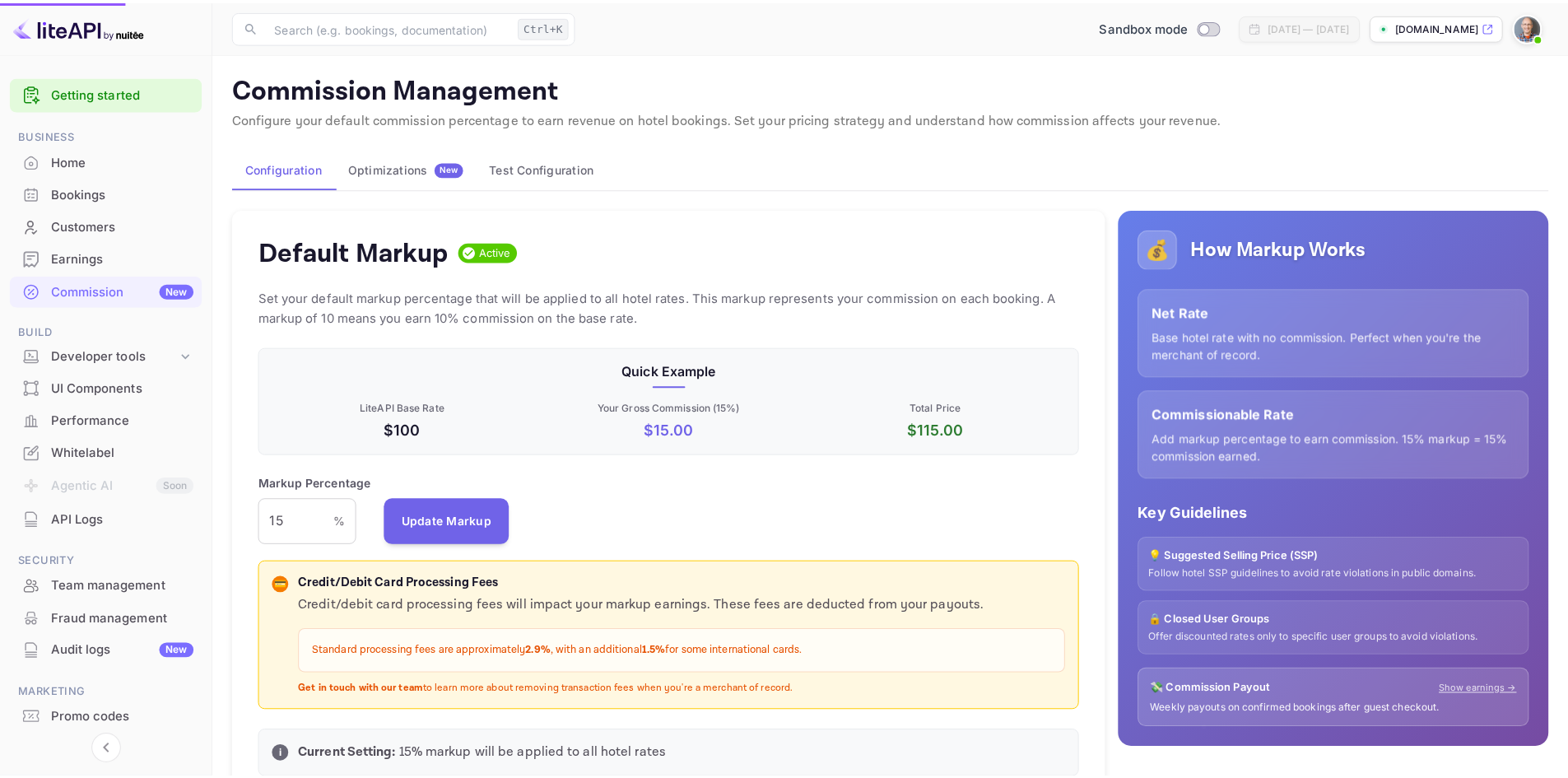
scroll to position [13, 13]
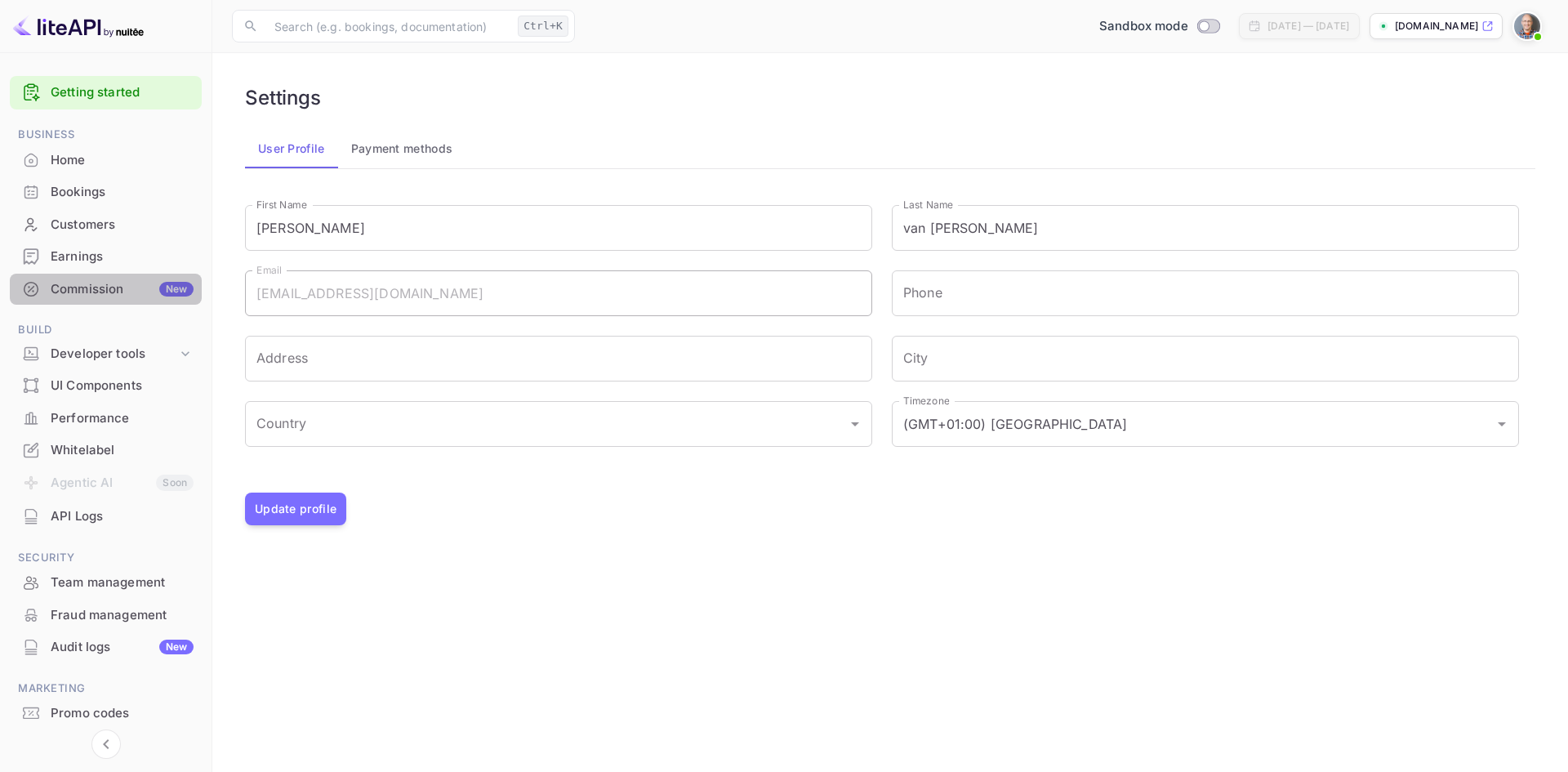
click at [95, 287] on div "Commission New" at bounding box center [122, 290] width 143 height 19
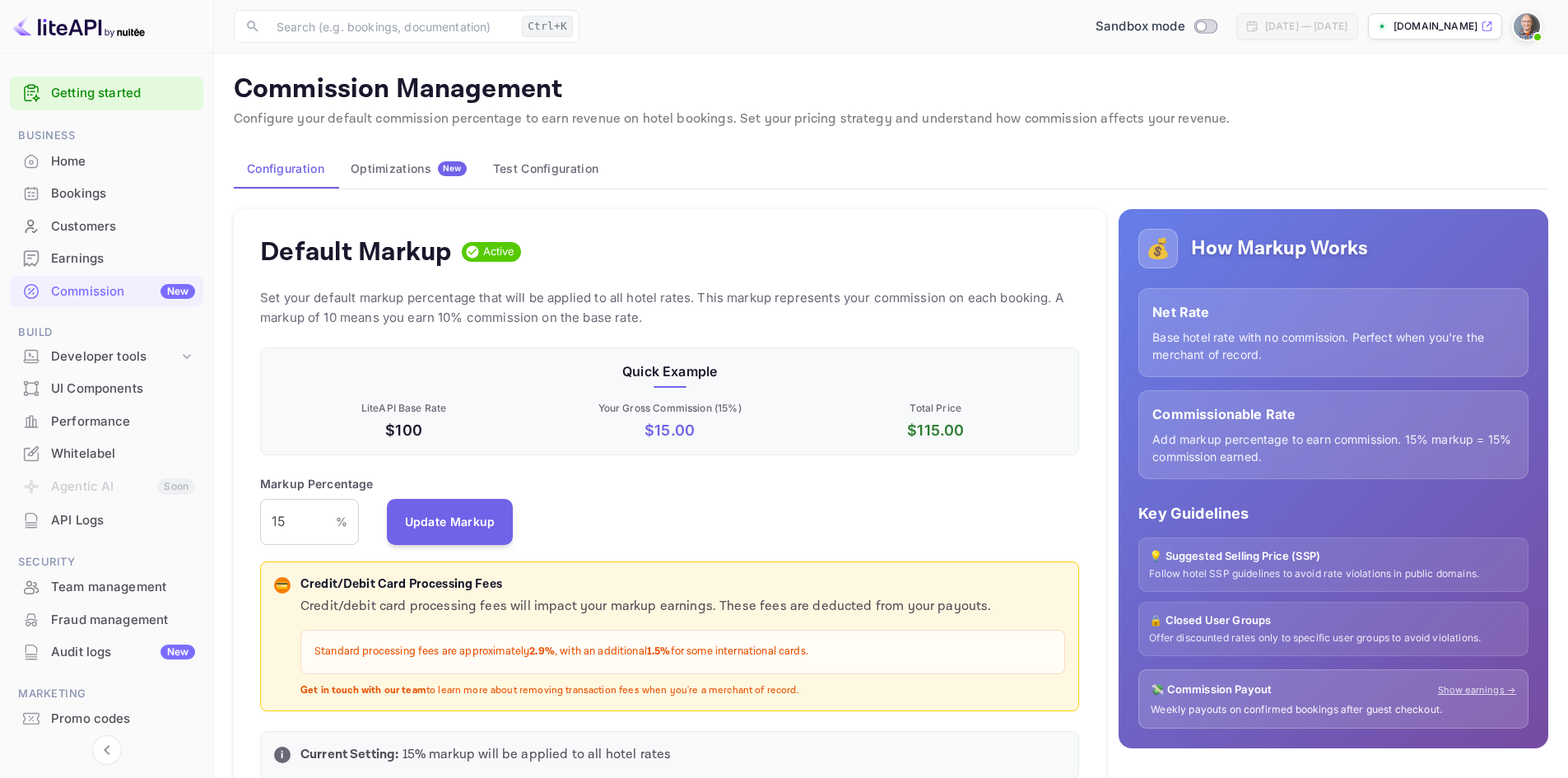
scroll to position [279, 807]
click at [499, 257] on span "Active" at bounding box center [499, 251] width 45 height 16
